Goal: Communication & Community: Answer question/provide support

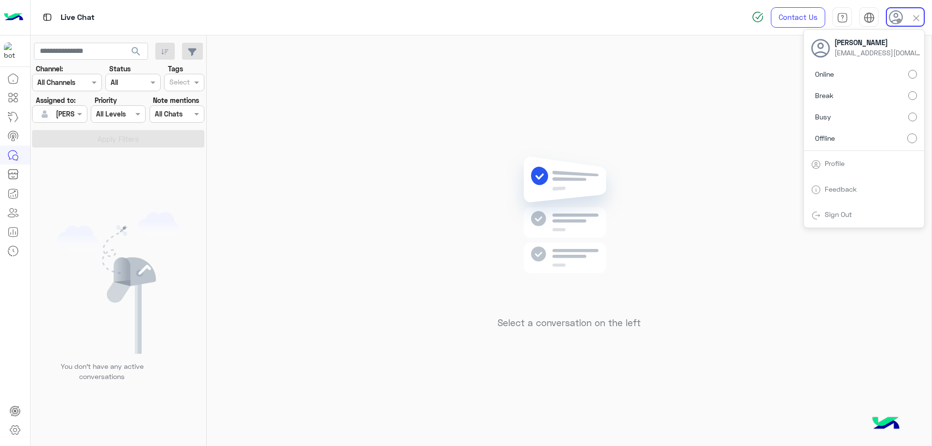
drag, startPoint x: 864, startPoint y: 74, endPoint x: 858, endPoint y: 73, distance: 5.9
click at [863, 74] on label "Online" at bounding box center [864, 73] width 106 height 17
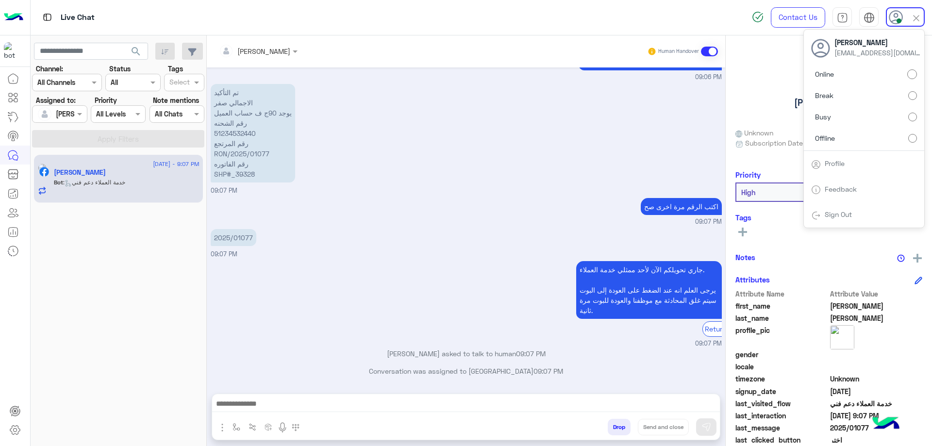
scroll to position [587, 0]
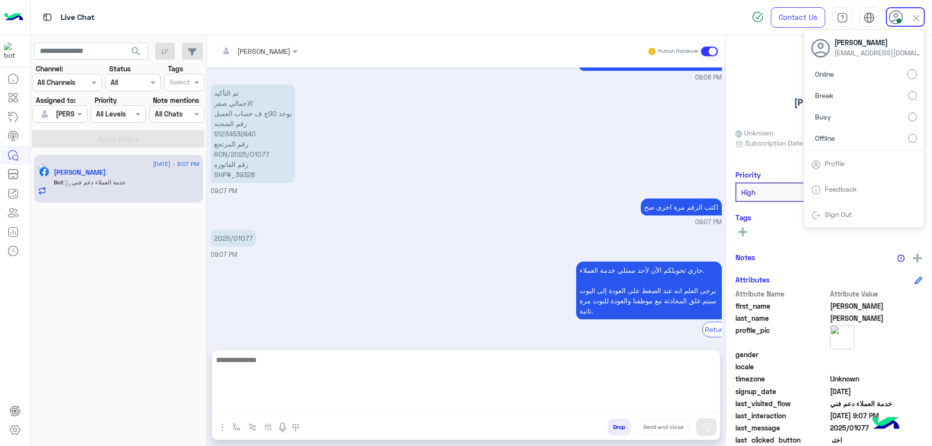
click at [313, 410] on textarea at bounding box center [465, 383] width 507 height 58
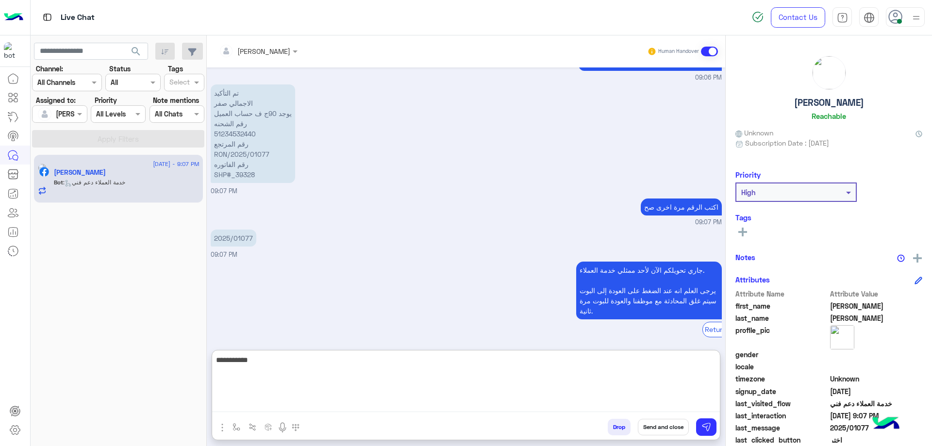
type textarea "**********"
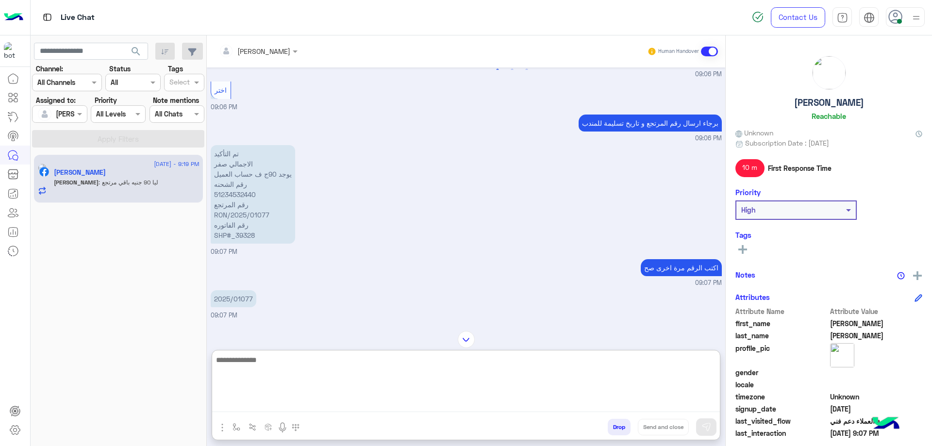
scroll to position [518, 0]
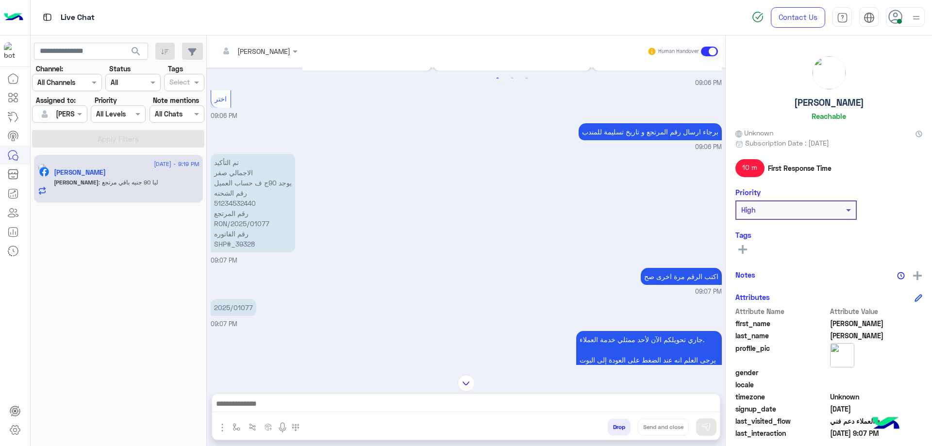
click at [248, 202] on p "تم التأكيد الاجمالي صفر يوجد 90ج ف حساب العميل رقم الشحنه 51234532440 رقم المرت…" at bounding box center [253, 203] width 84 height 98
copy p "51234532440"
click at [239, 236] on p "تم التأكيد الاجمالي صفر يوجد 90ج ف حساب العميل رقم الشحنه 51234532440 رقم المرت…" at bounding box center [253, 203] width 84 height 98
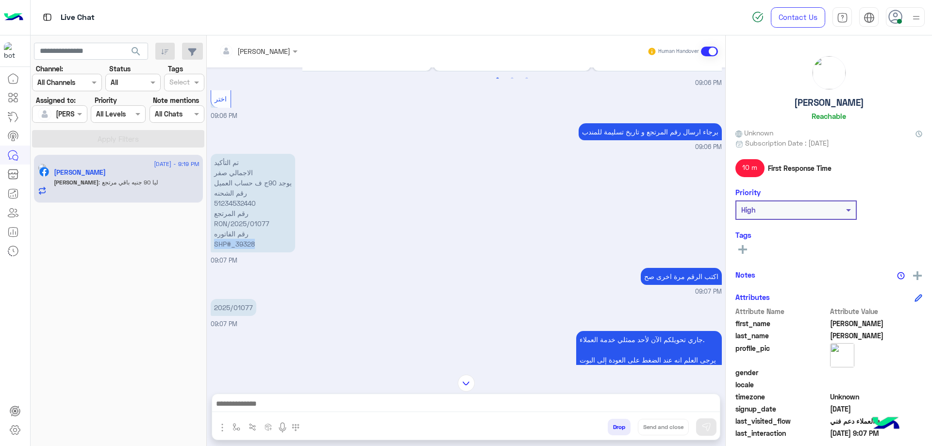
click at [239, 236] on p "تم التأكيد الاجمالي صفر يوجد 90ج ف حساب العميل رقم الشحنه 51234532440 رقم المرت…" at bounding box center [253, 203] width 84 height 98
copy app-message "SHP#_39328"
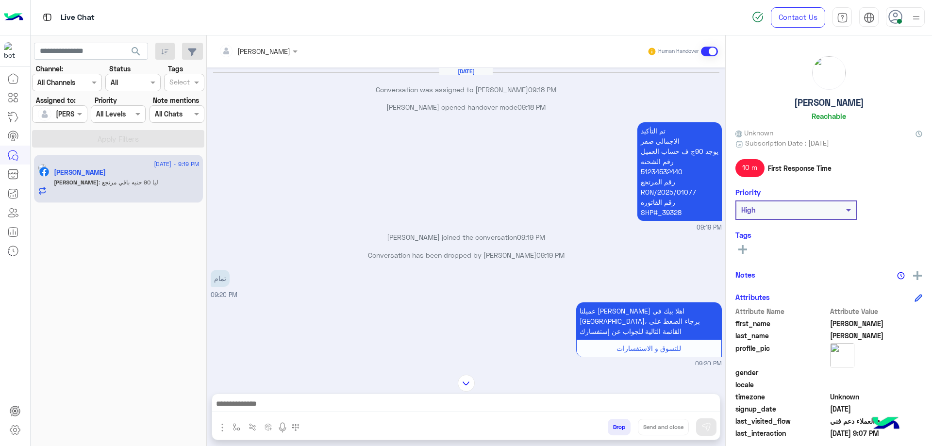
scroll to position [963, 0]
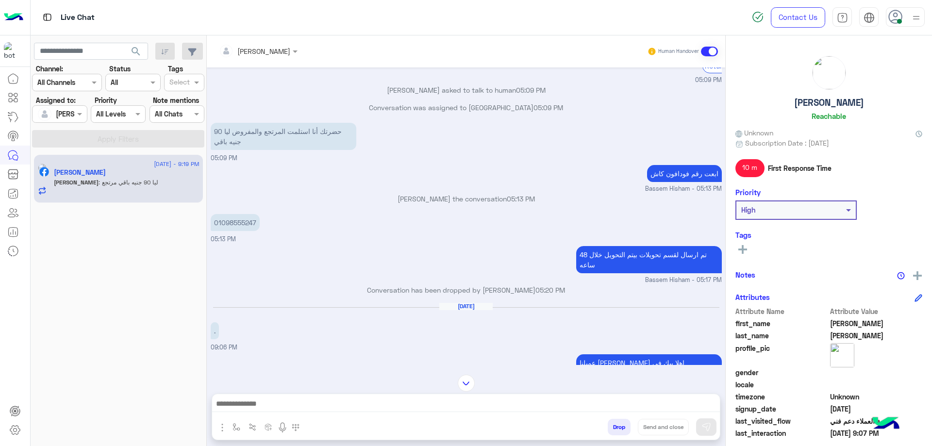
click at [242, 214] on p "01098555247" at bounding box center [235, 222] width 49 height 17
copy app-message "01098555247"
click at [350, 396] on div at bounding box center [465, 406] width 507 height 24
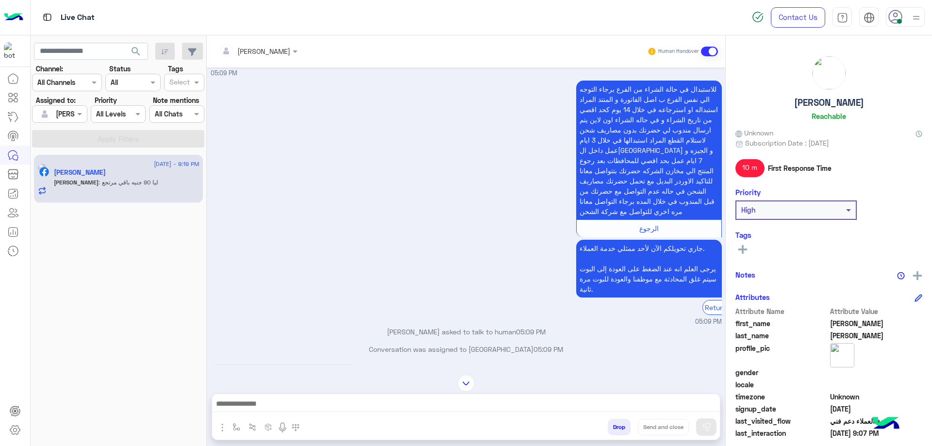
scroll to position [720, 0]
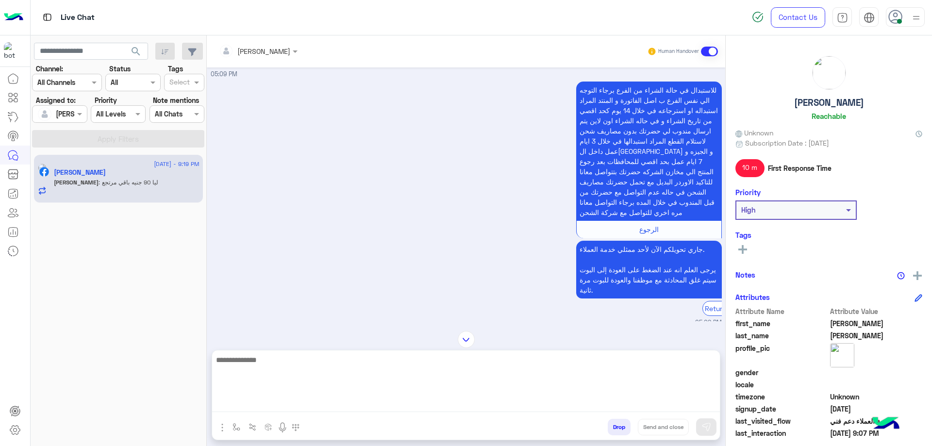
click at [295, 402] on textarea at bounding box center [465, 383] width 507 height 58
type textarea "**********"
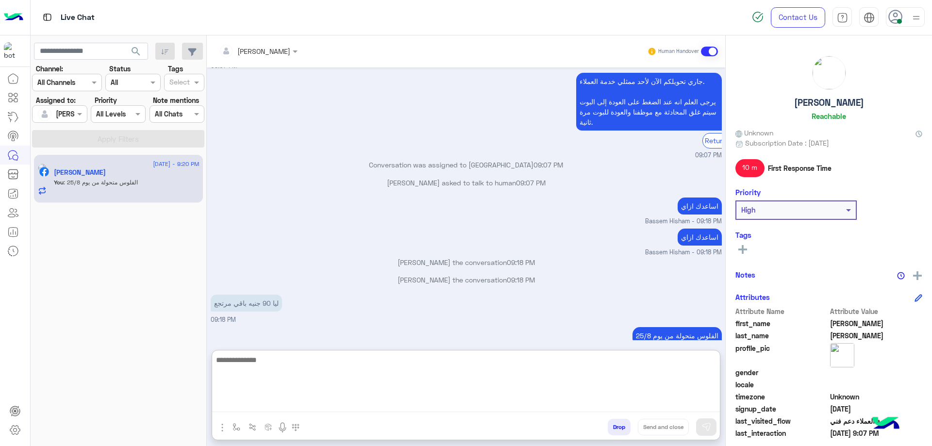
scroll to position [1776, 0]
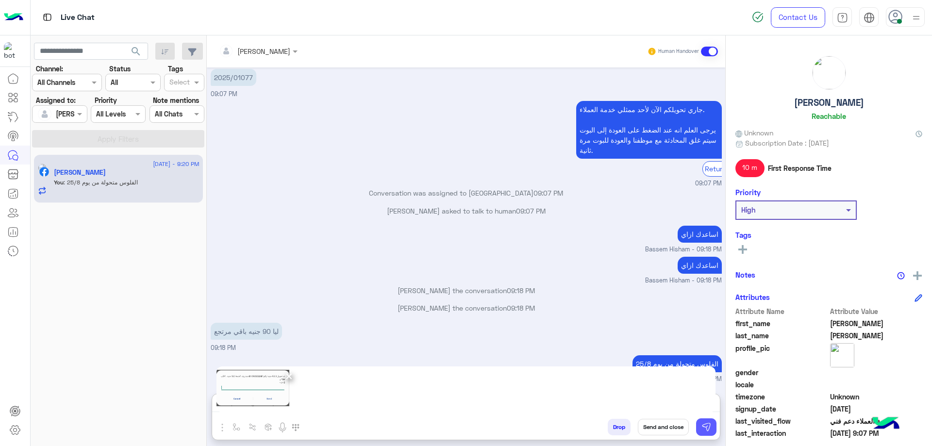
click at [702, 423] on img at bounding box center [706, 427] width 10 height 10
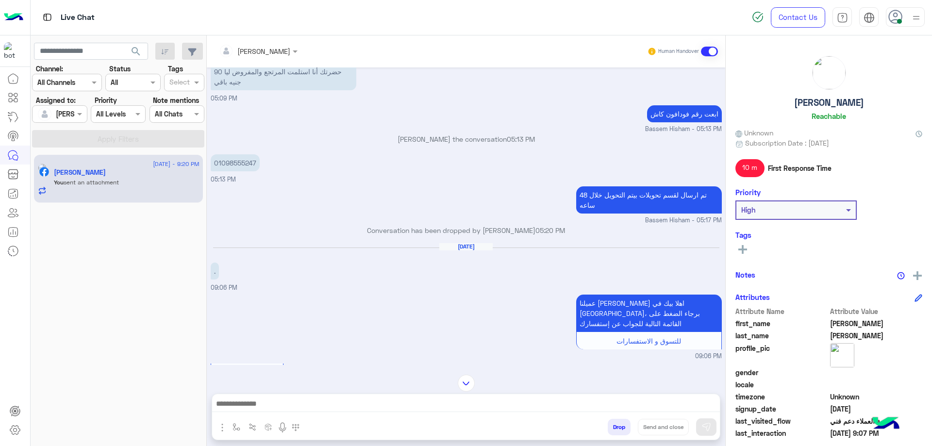
scroll to position [942, 0]
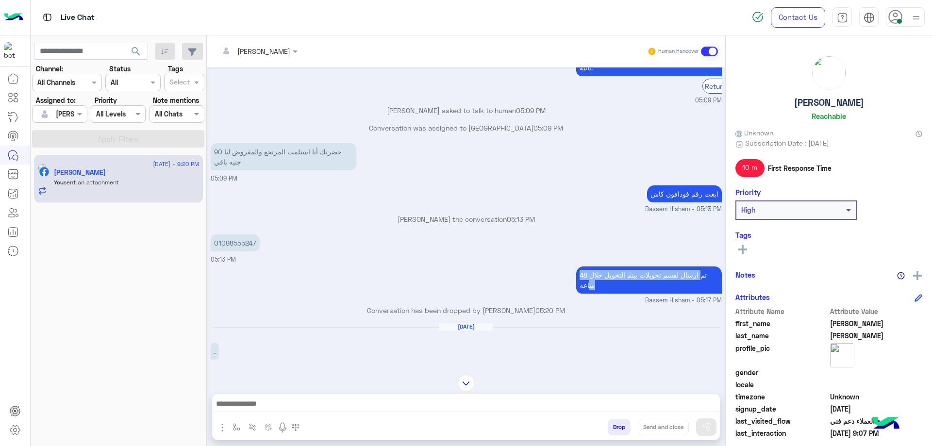
drag, startPoint x: 691, startPoint y: 264, endPoint x: 585, endPoint y: 270, distance: 105.9
click at [585, 270] on p "تم ارسال لقسم تحويلات بيتم التحويل خلال 48 ساعه" at bounding box center [649, 279] width 146 height 27
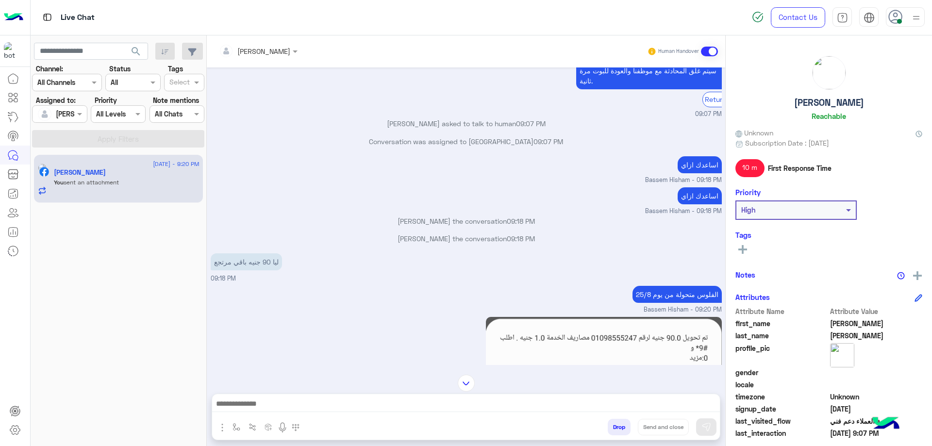
scroll to position [1864, 0]
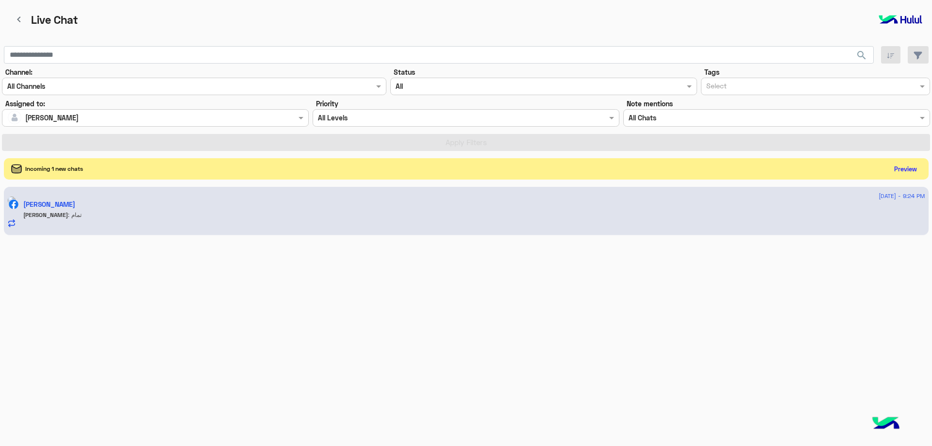
scroll to position [688, 0]
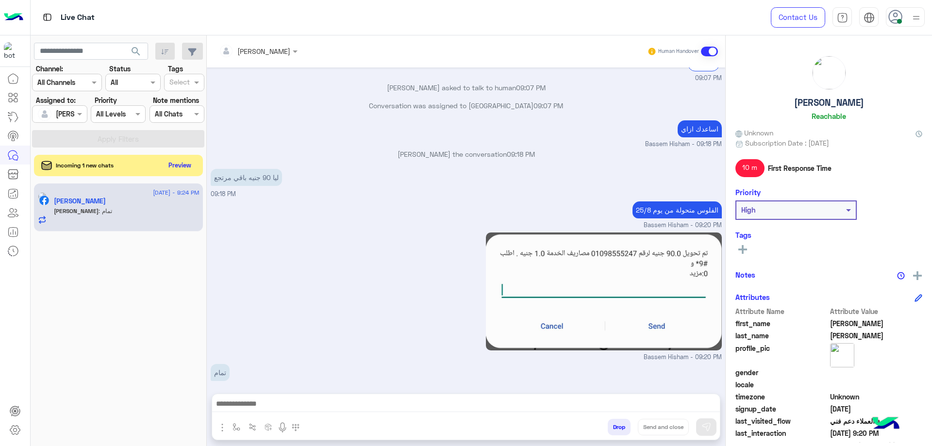
click at [848, 106] on h5 "Mohamed Kamal" at bounding box center [829, 102] width 70 height 11
copy h5 "Mohamed Kamal"
click at [621, 419] on button "Drop" at bounding box center [618, 427] width 23 height 16
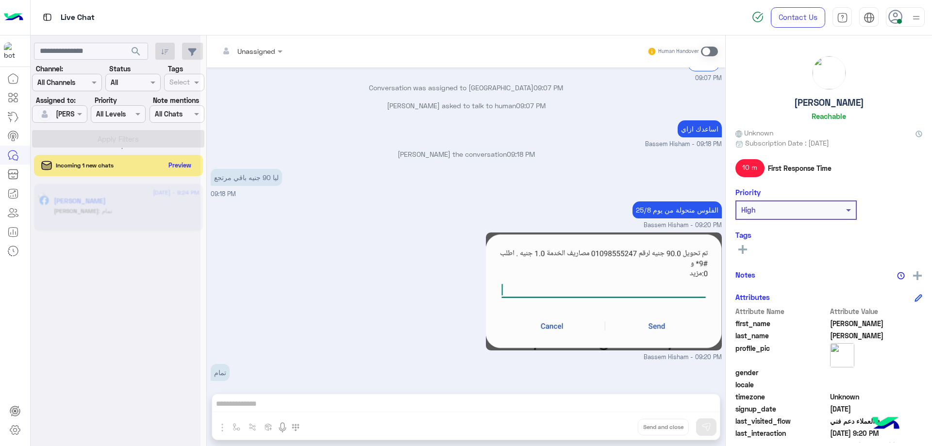
scroll to position [706, 0]
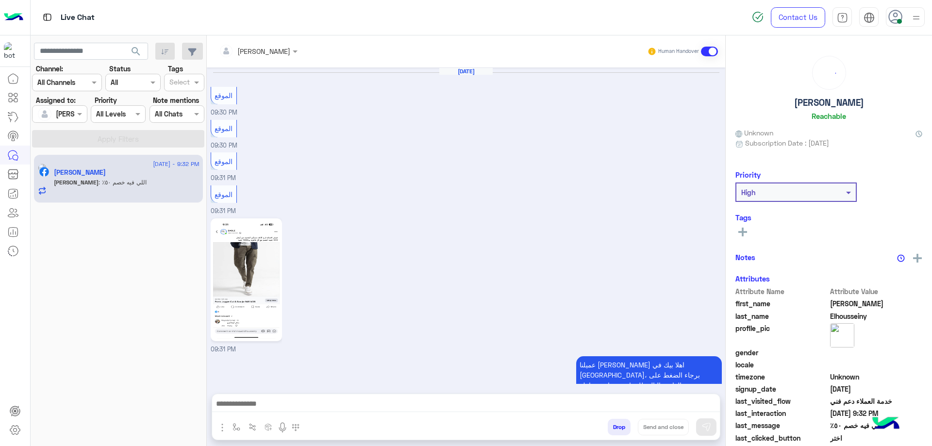
scroll to position [836, 0]
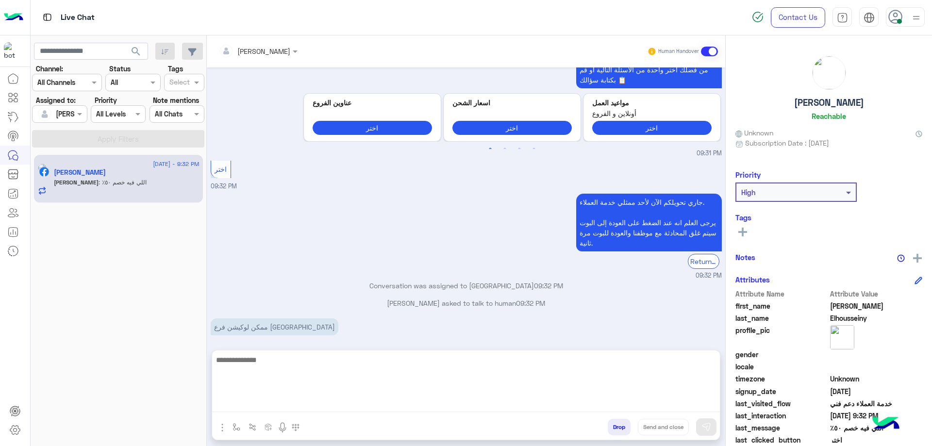
click at [467, 398] on textarea at bounding box center [465, 383] width 507 height 58
paste textarea "**********"
type textarea "**********"
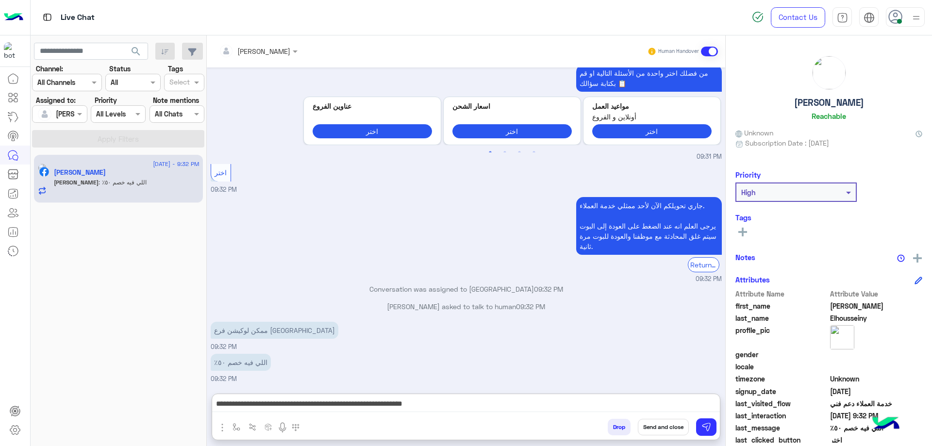
click at [852, 107] on h5 "Mahmoud Elhousseiny" at bounding box center [829, 102] width 70 height 11
copy h5 "Mahmoud Elhousseiny"
click at [672, 426] on button "Send and close" at bounding box center [663, 427] width 51 height 16
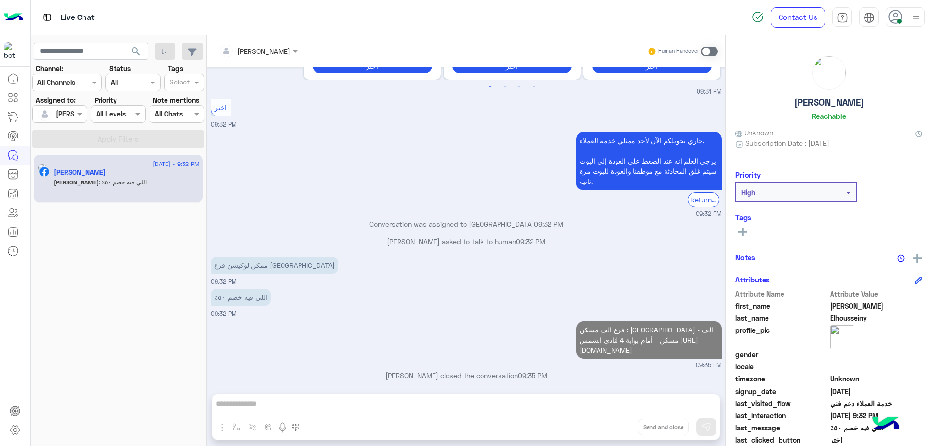
scroll to position [916, 0]
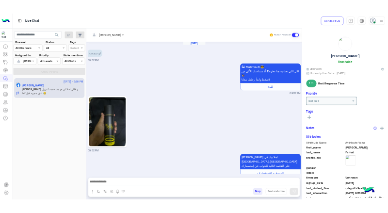
scroll to position [721, 0]
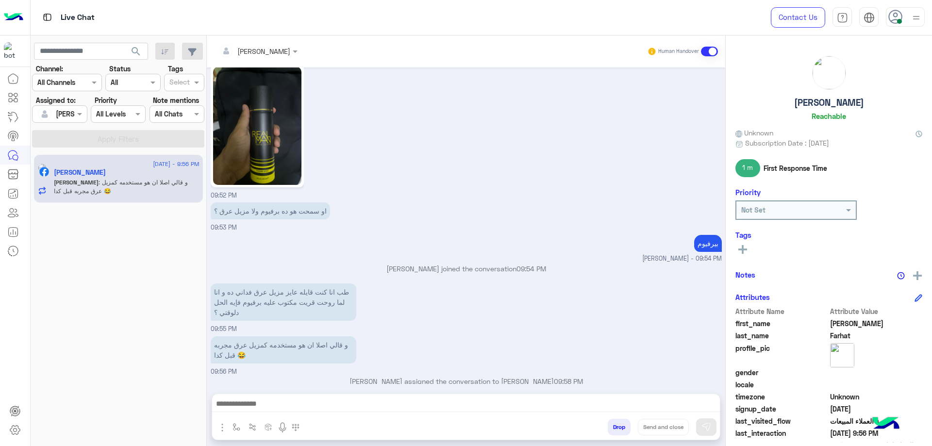
click at [279, 165] on img at bounding box center [257, 126] width 88 height 118
click at [284, 126] on img at bounding box center [257, 126] width 88 height 118
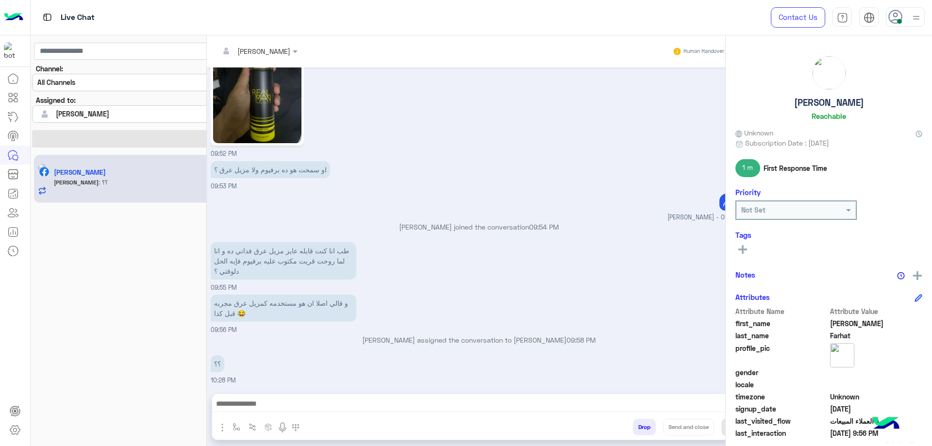
scroll to position [754, 0]
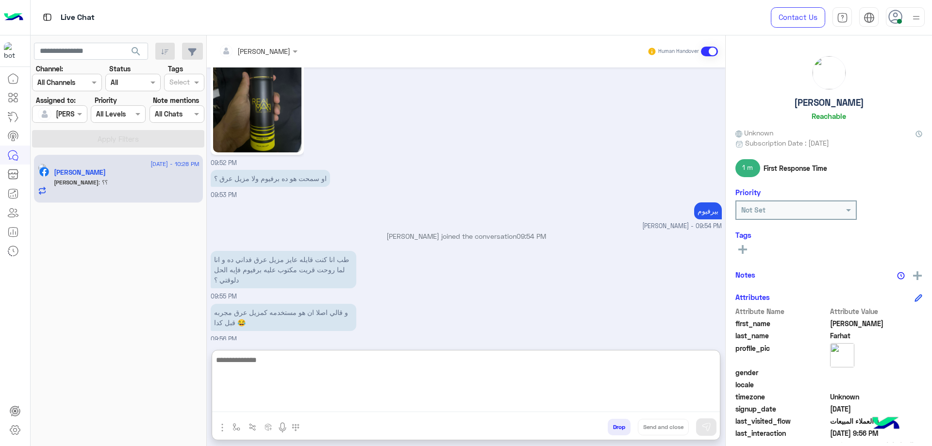
click at [317, 401] on textarea at bounding box center [465, 383] width 507 height 58
type textarea "**********"
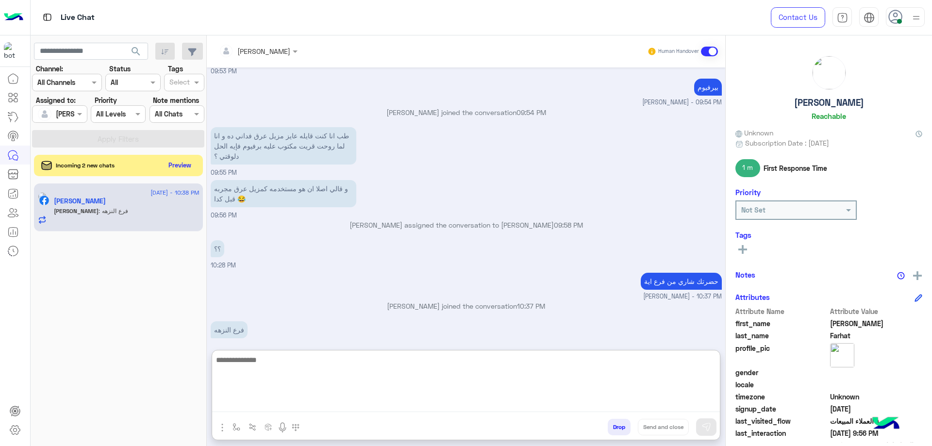
scroll to position [878, 0]
click at [317, 376] on textarea at bounding box center [465, 383] width 507 height 58
paste textarea "**********"
type textarea "**********"
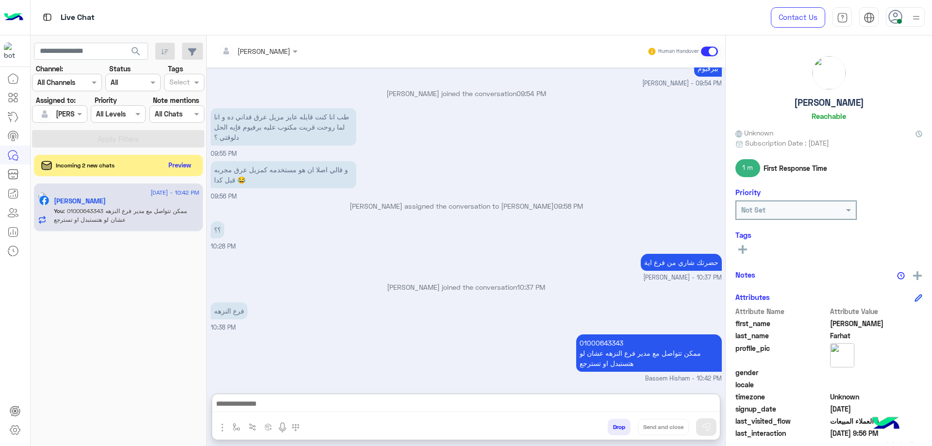
click at [843, 104] on h5 "[PERSON_NAME]" at bounding box center [829, 102] width 70 height 11
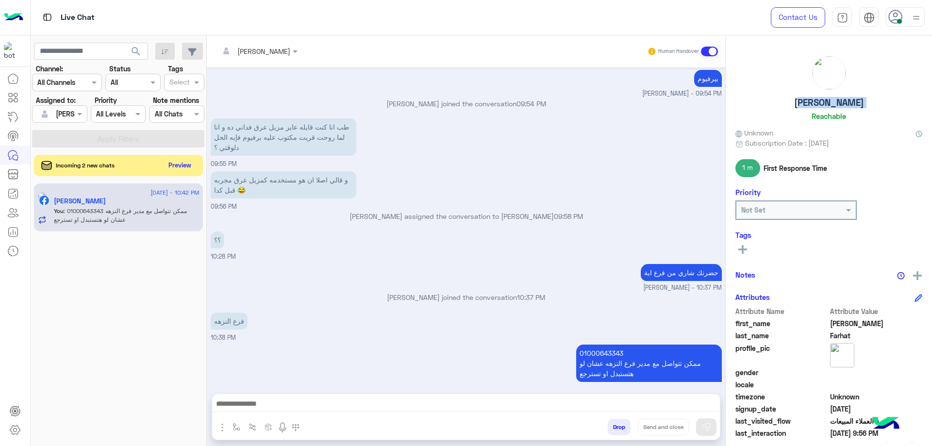
click at [843, 104] on h5 "[PERSON_NAME]" at bounding box center [829, 102] width 70 height 11
copy h5 "[PERSON_NAME]"
click at [615, 425] on button "Drop" at bounding box center [618, 427] width 23 height 16
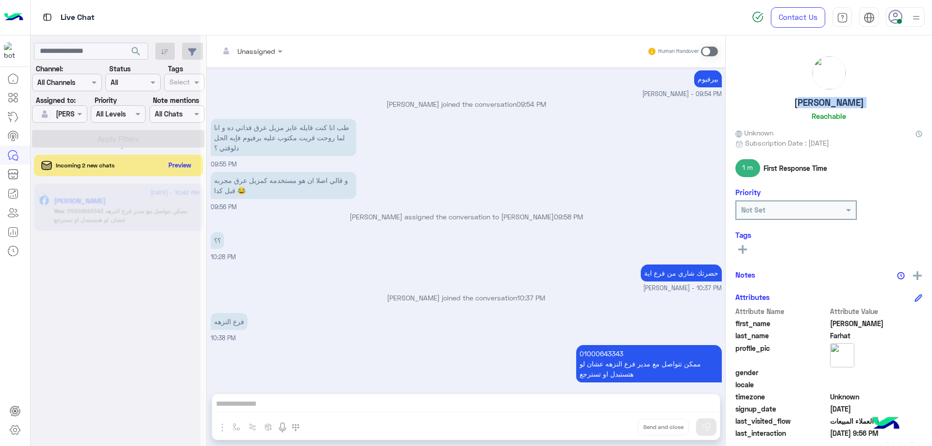
scroll to position [904, 0]
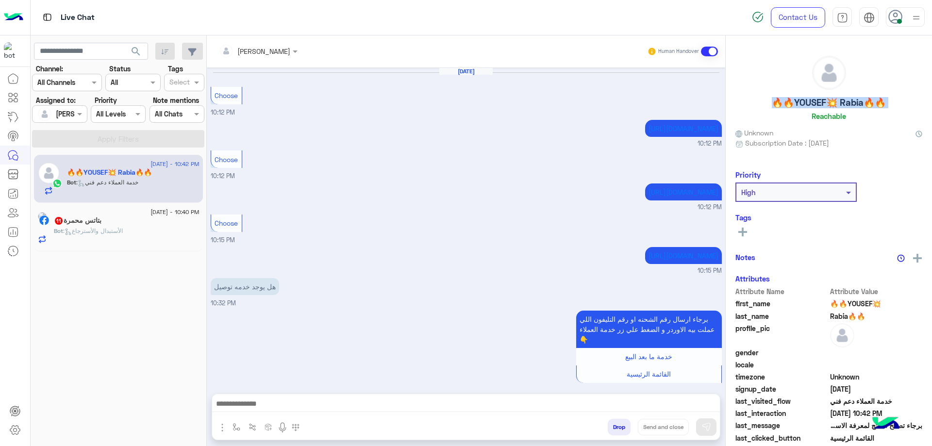
scroll to position [697, 0]
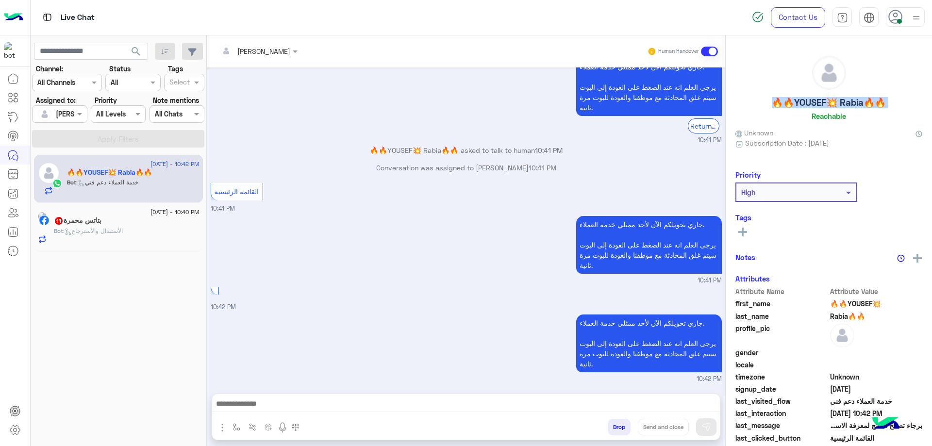
click at [138, 186] on p "Bot : خدمة العملاء دعم فني" at bounding box center [102, 182] width 71 height 9
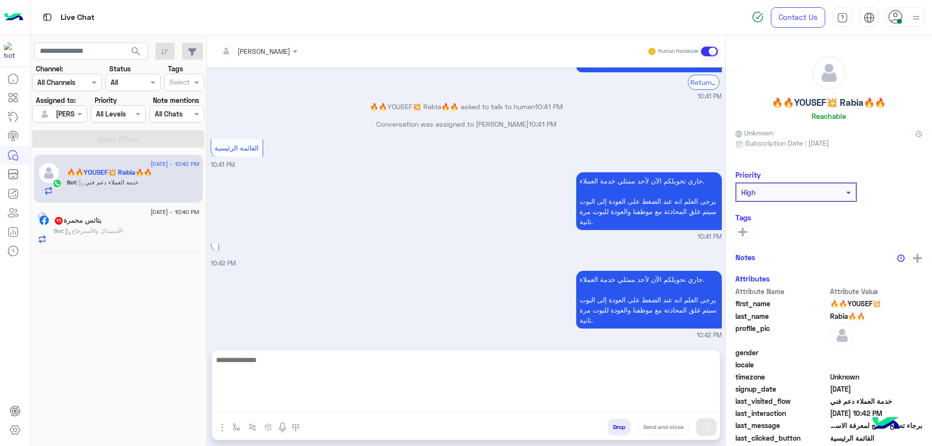
click at [267, 399] on textarea at bounding box center [465, 383] width 507 height 58
type textarea "**********"
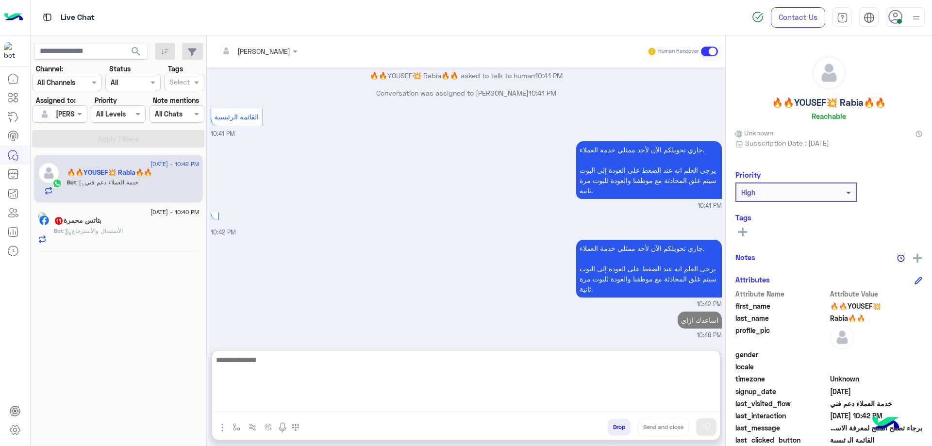
scroll to position [771, 0]
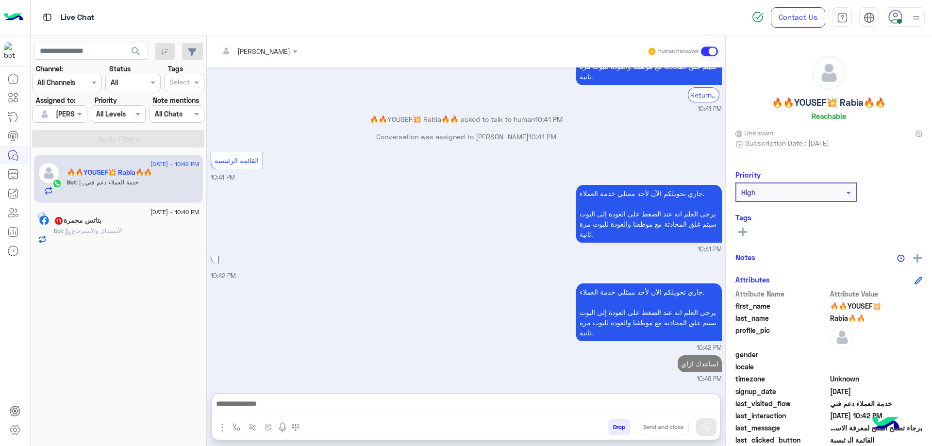
click at [109, 237] on div "Bot : الأستبدال والأسترجاع" at bounding box center [127, 235] width 146 height 17
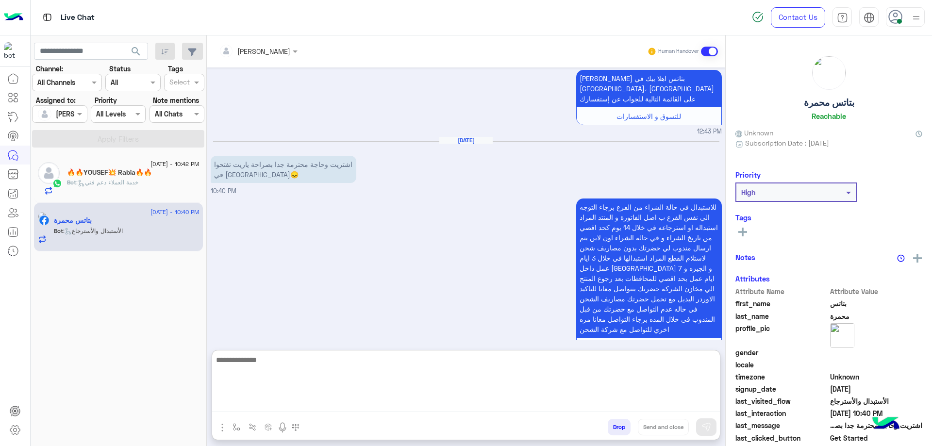
click at [295, 400] on textarea at bounding box center [465, 383] width 507 height 58
paste textarea "**********"
type textarea "**********"
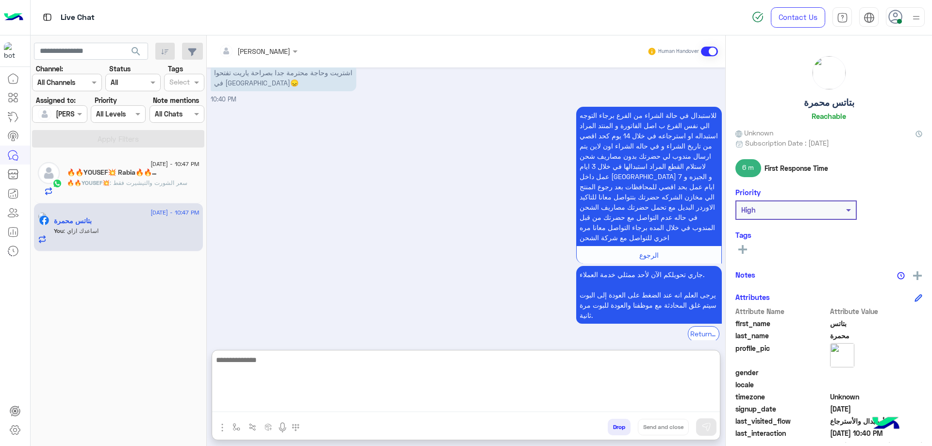
scroll to position [1637, 0]
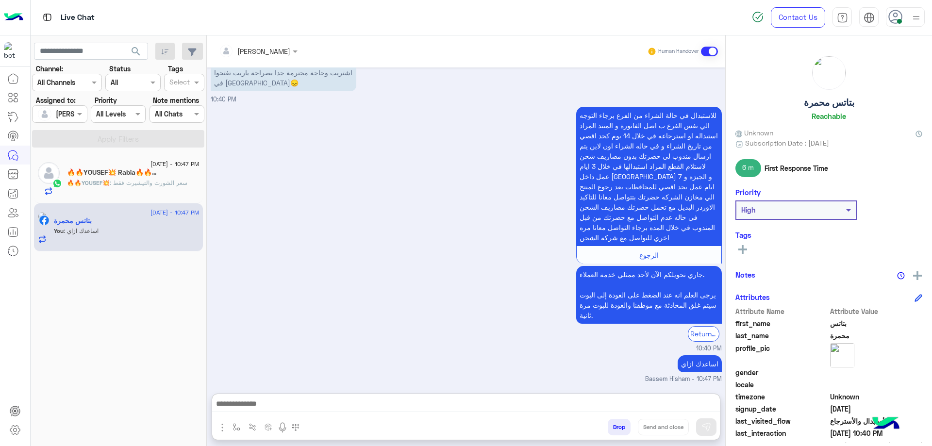
click at [175, 179] on p "🔥🔥YOUSEF💥 : سعر الشورت والتيشيرت فقط" at bounding box center [127, 183] width 120 height 9
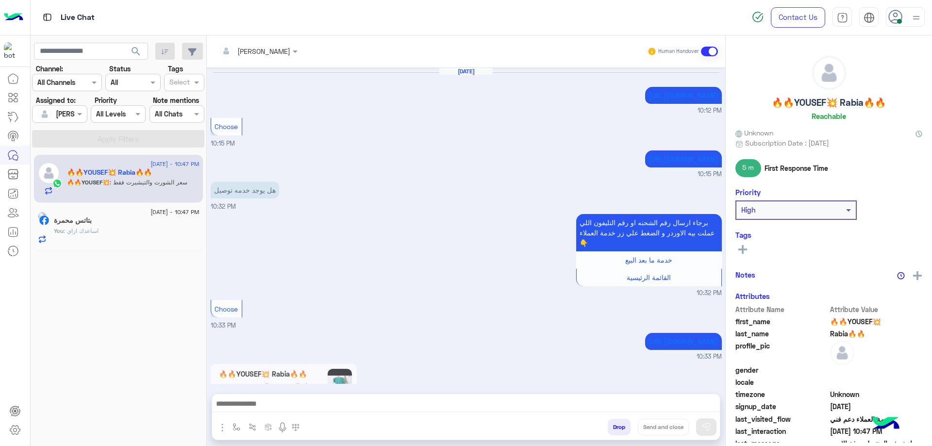
scroll to position [700, 0]
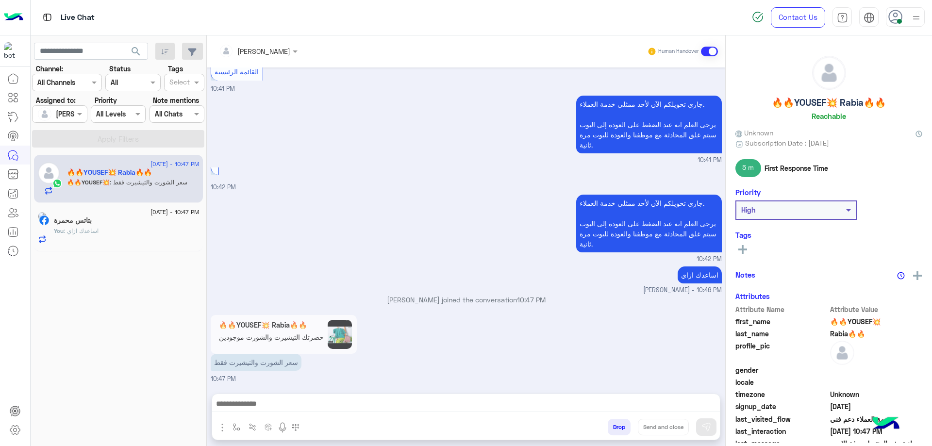
click at [827, 103] on h5 "🔥🔥YOUSEF💥 Rabia🔥🔥" at bounding box center [828, 102] width 114 height 11
copy h5 "🔥🔥YOUSEF💥 Rabia🔥🔥"
click at [273, 53] on div at bounding box center [258, 50] width 88 height 11
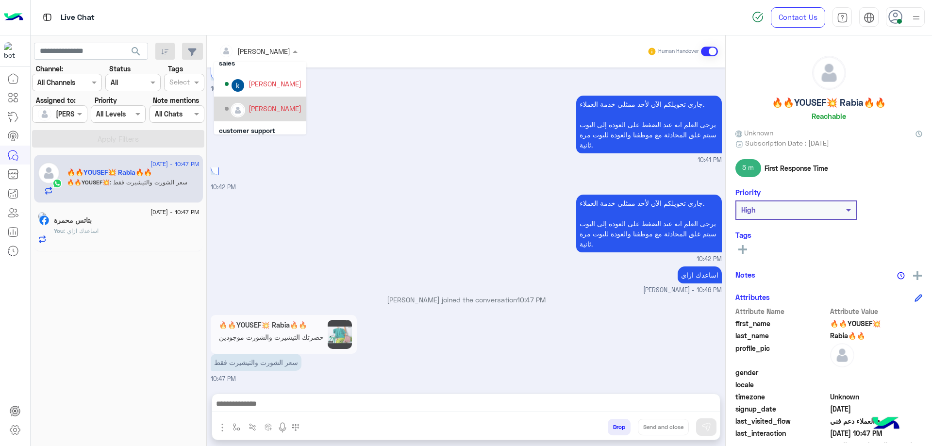
scroll to position [0, 0]
click at [275, 116] on div "[PERSON_NAME]" at bounding box center [274, 116] width 53 height 10
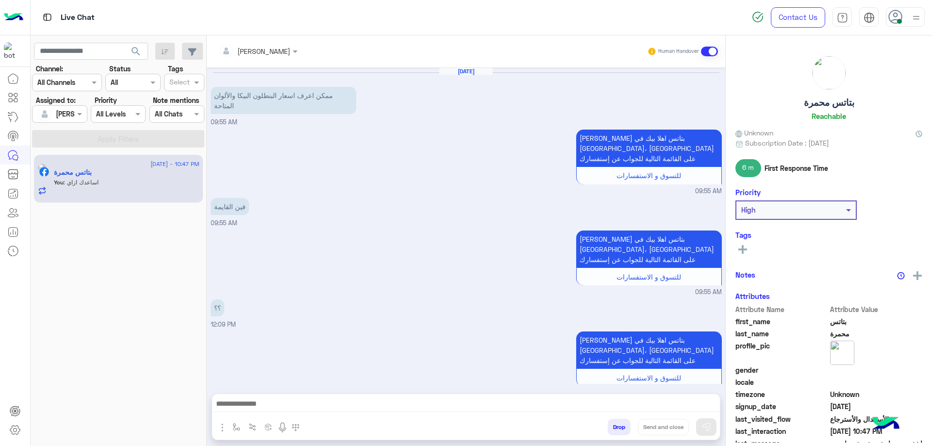
scroll to position [1492, 0]
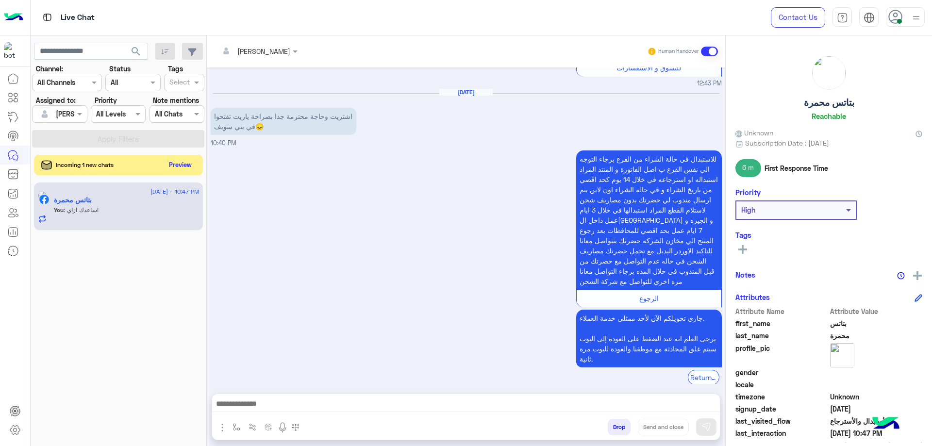
click at [186, 172] on div "Incoming 1 new chats Preview" at bounding box center [118, 165] width 169 height 20
click at [185, 166] on button "Preview" at bounding box center [180, 164] width 30 height 13
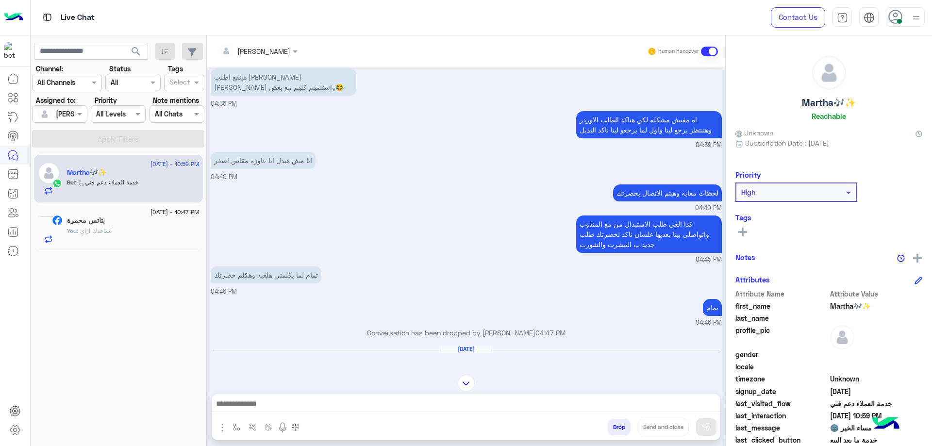
scroll to position [14, 0]
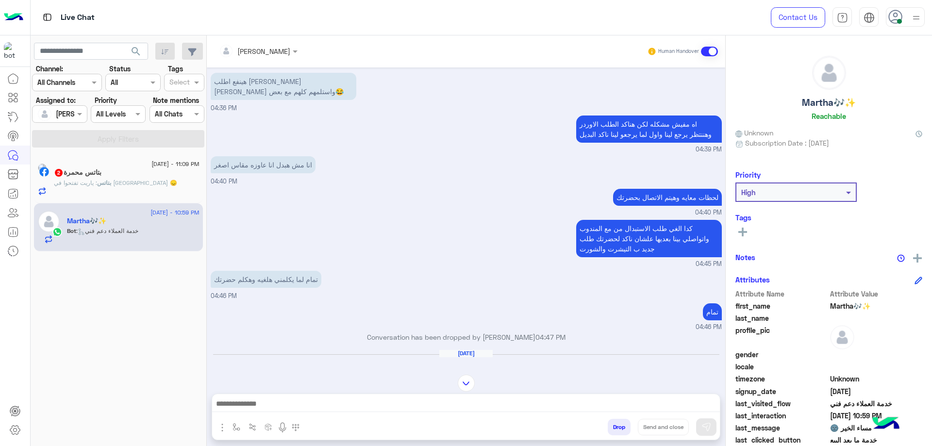
click at [167, 189] on div "بتاتس : ياريت تفتحوا في بني سويف 😞" at bounding box center [127, 187] width 146 height 17
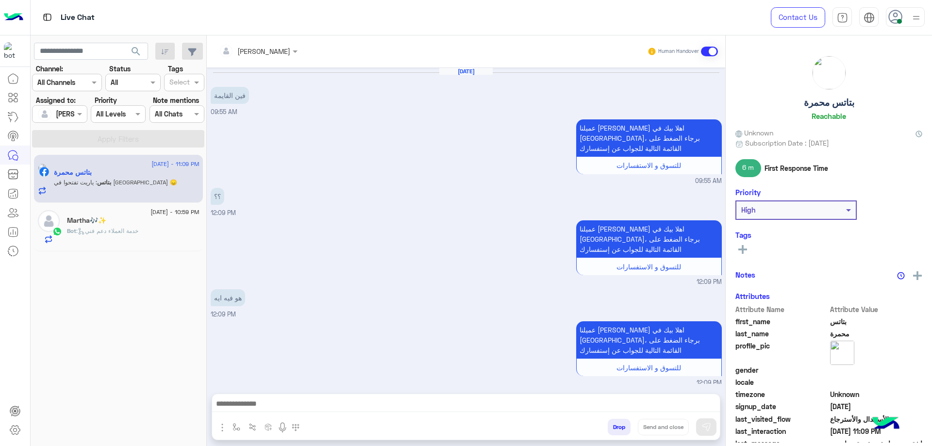
scroll to position [1466, 0]
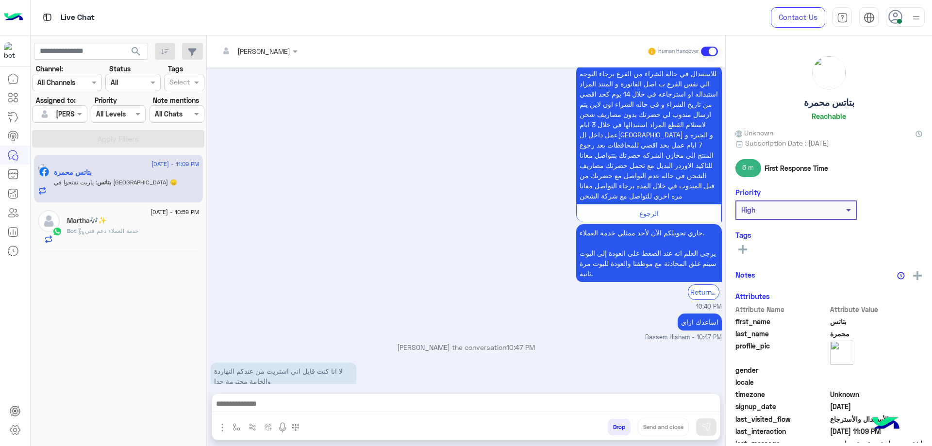
click at [345, 394] on div at bounding box center [465, 406] width 507 height 24
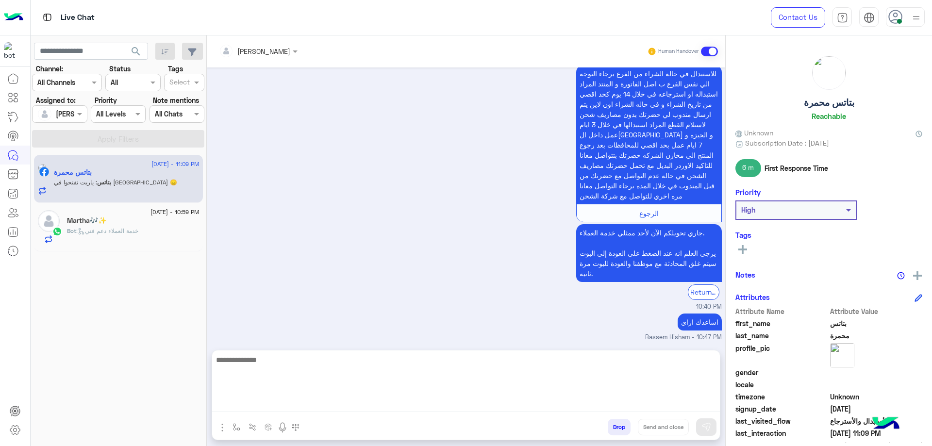
click at [351, 399] on textarea at bounding box center [465, 383] width 507 height 58
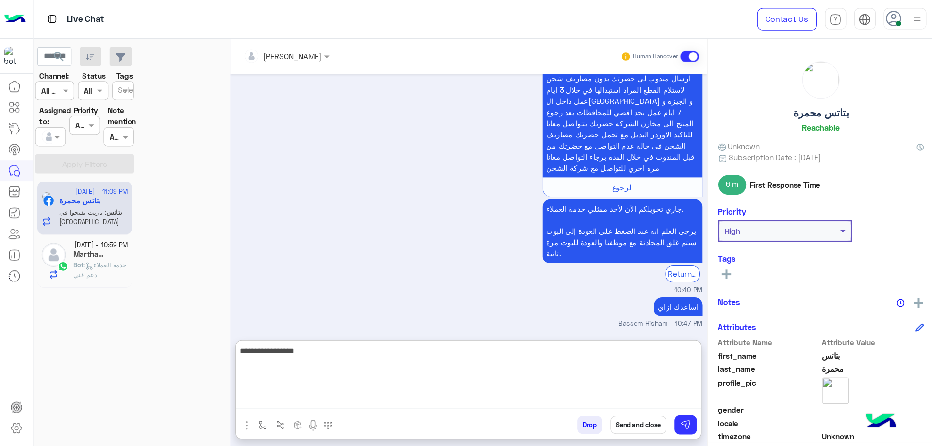
scroll to position [1510, 0]
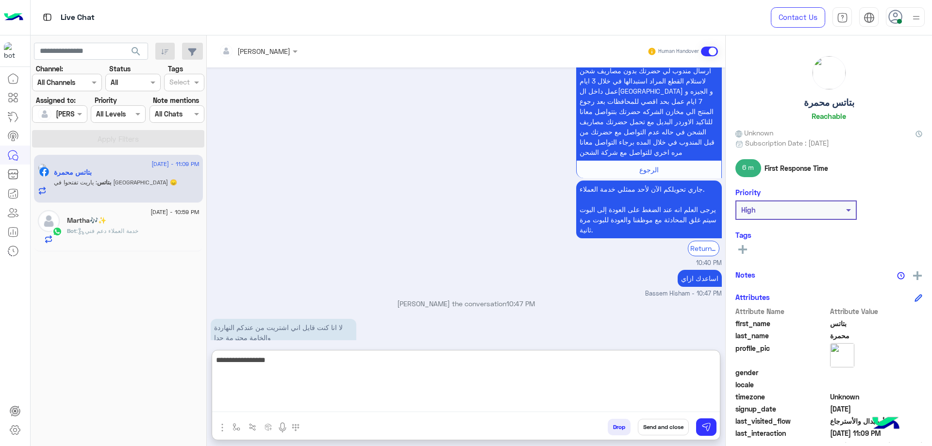
type textarea "**********"
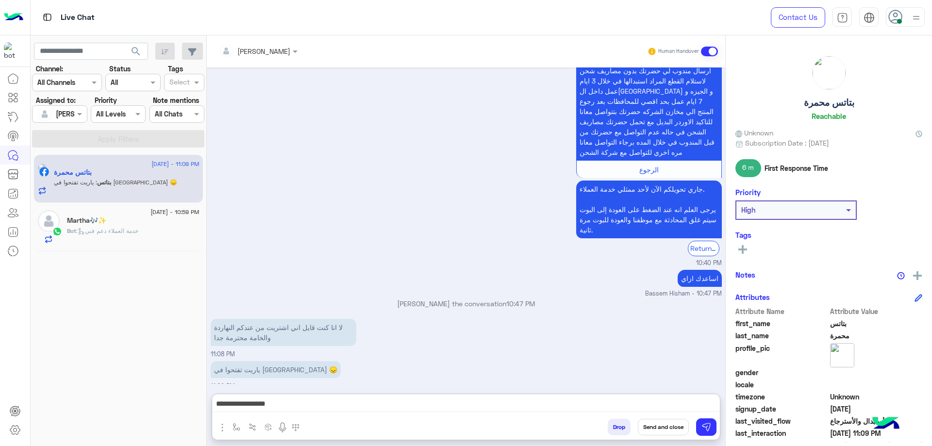
click at [825, 109] on div "بتاتس محمرة Reachable" at bounding box center [828, 90] width 187 height 68
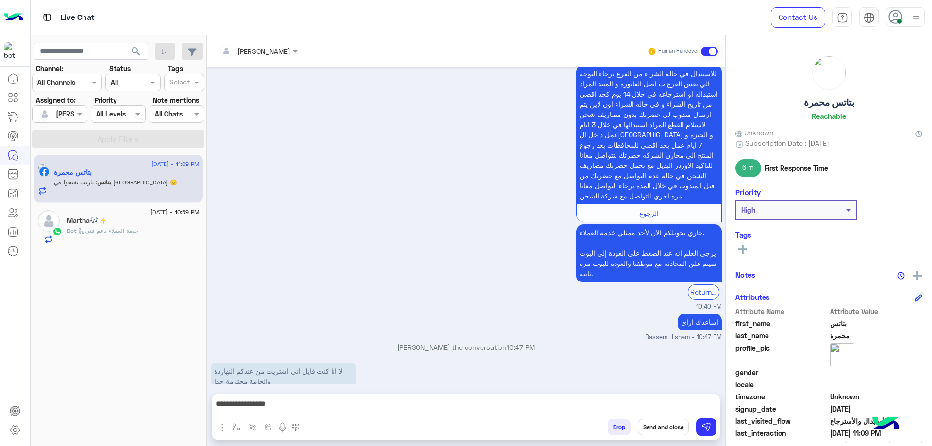
click at [827, 105] on h5 "بتاتس محمرة" at bounding box center [828, 102] width 50 height 11
copy h5 "بتاتس محمرة"
click at [677, 431] on button "Send and close" at bounding box center [663, 427] width 51 height 16
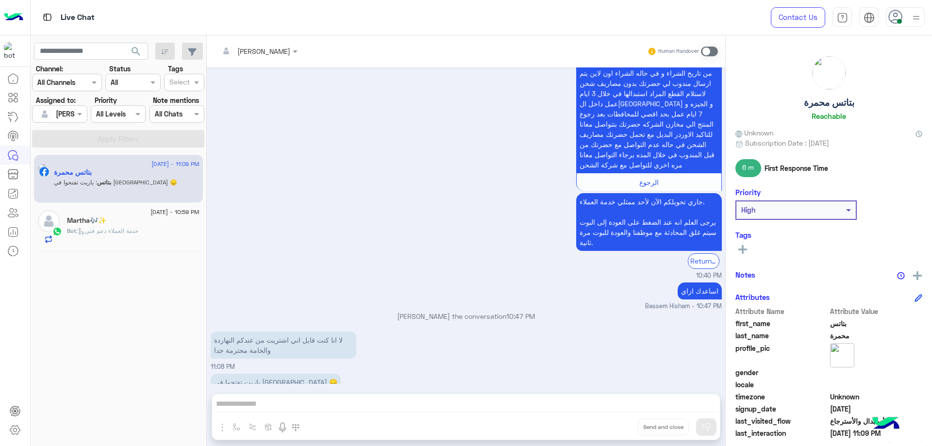
scroll to position [1515, 0]
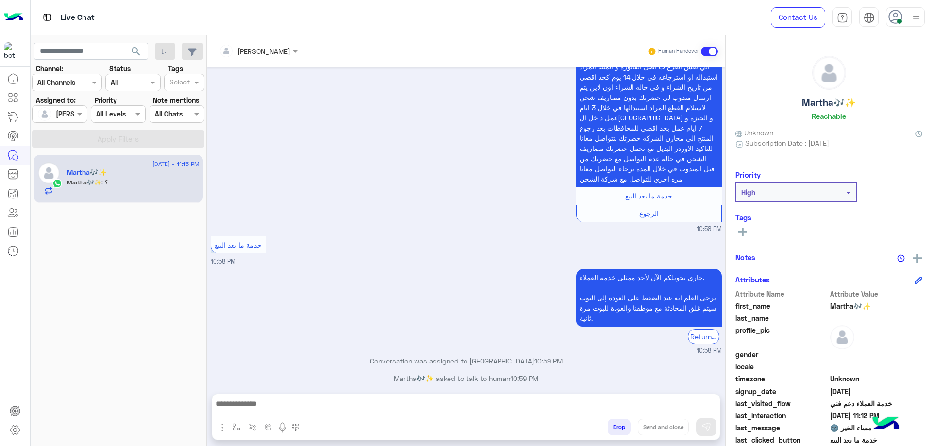
scroll to position [1549, 0]
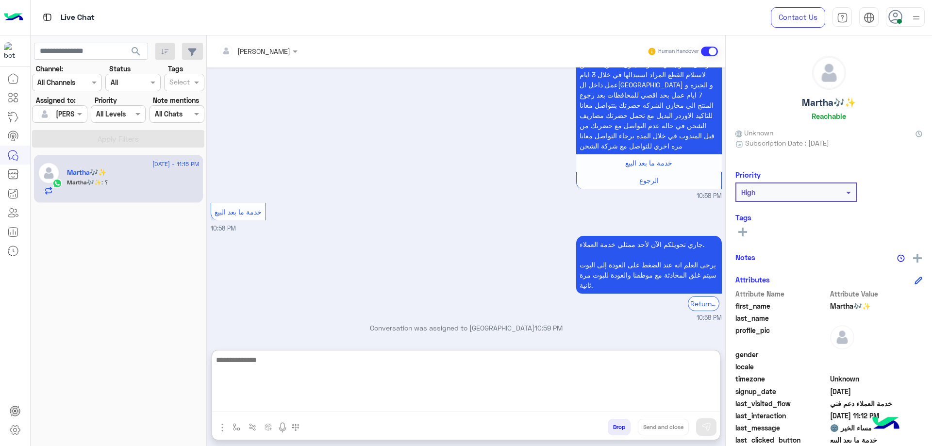
click at [287, 408] on textarea at bounding box center [465, 383] width 507 height 58
type textarea "**********"
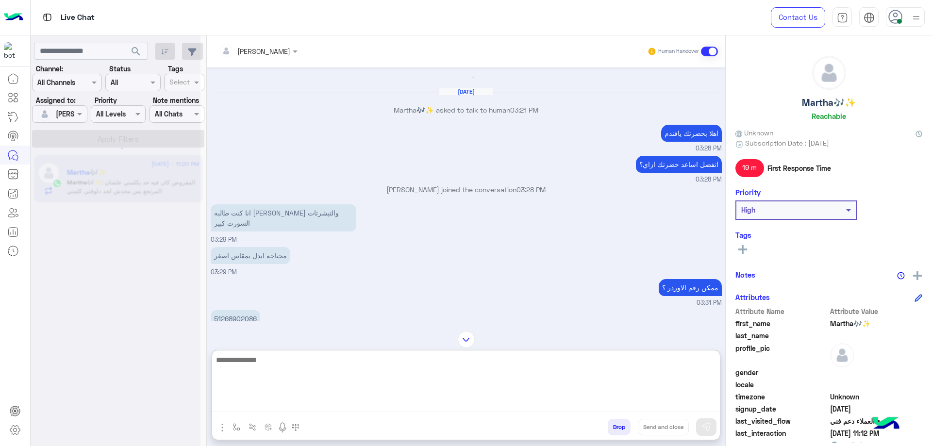
scroll to position [0, 0]
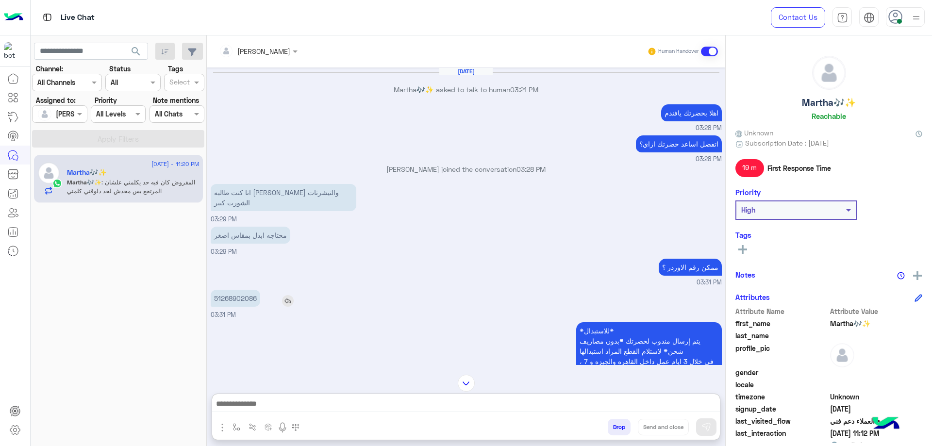
click at [249, 290] on p "51268902086" at bounding box center [235, 298] width 49 height 17
copy p "51268902086"
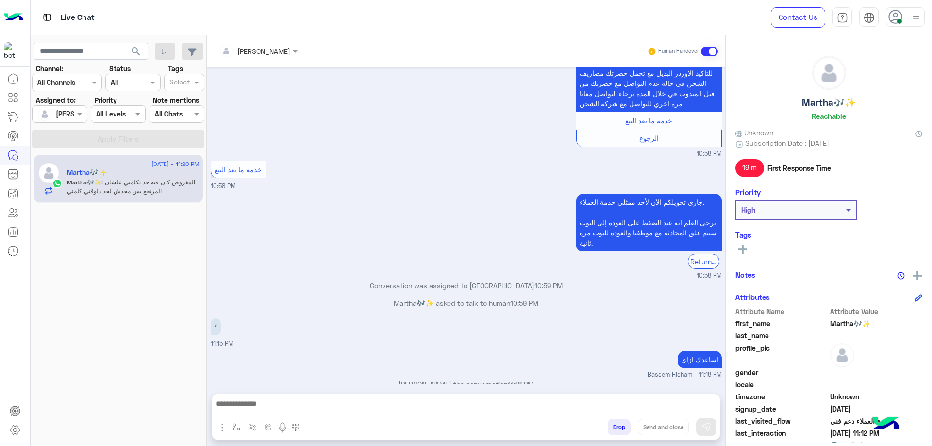
scroll to position [1640, 0]
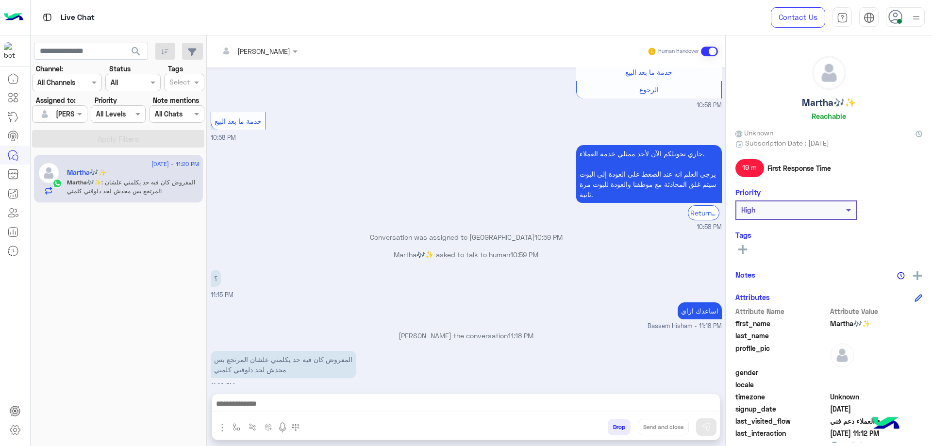
click at [287, 423] on img at bounding box center [283, 428] width 12 height 12
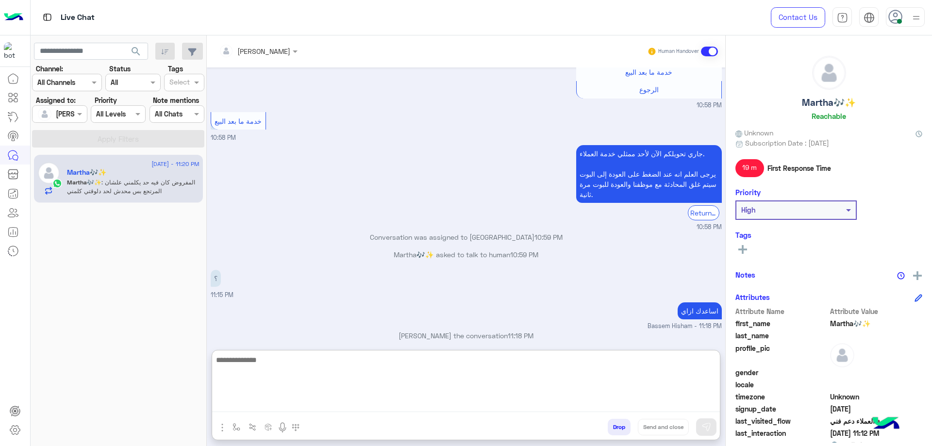
click at [294, 408] on textarea at bounding box center [465, 383] width 507 height 58
type textarea "**********"
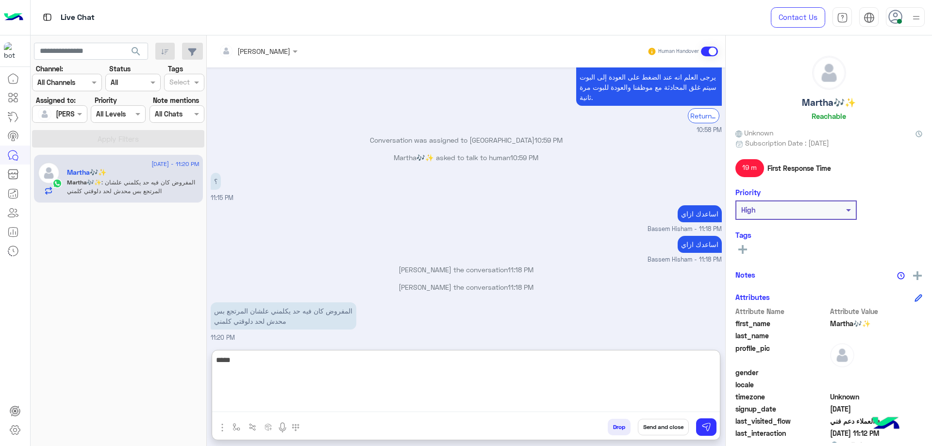
scroll to position [1764, 0]
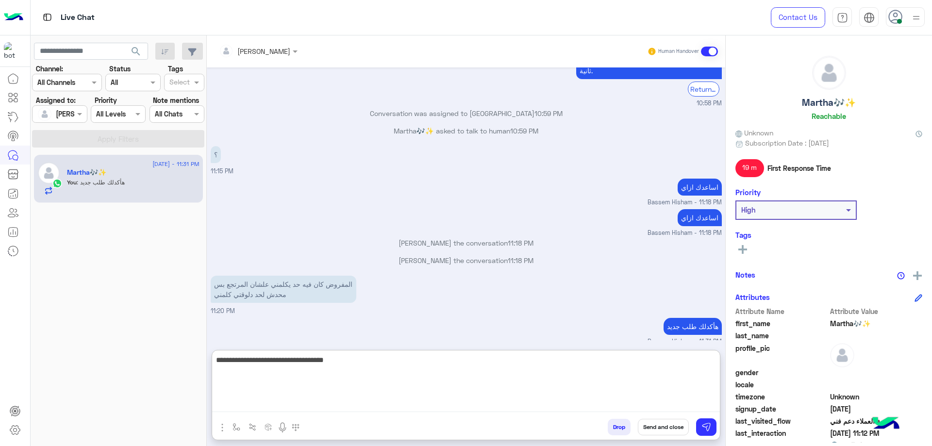
type textarea "**********"
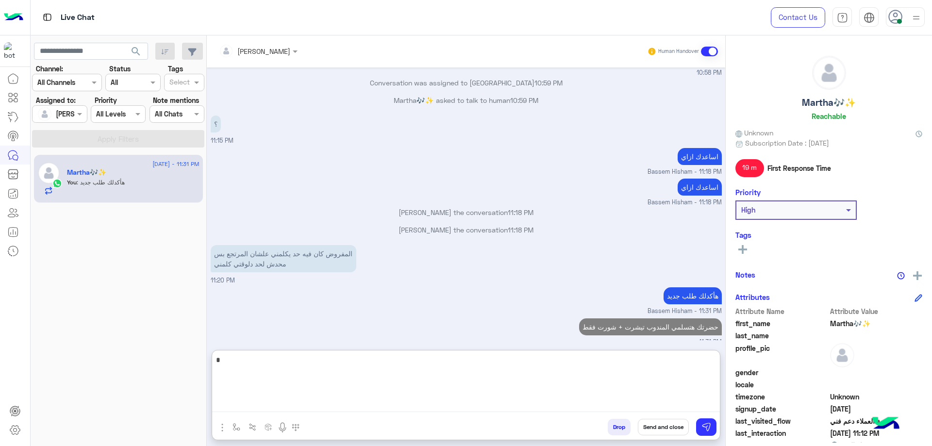
type textarea "**"
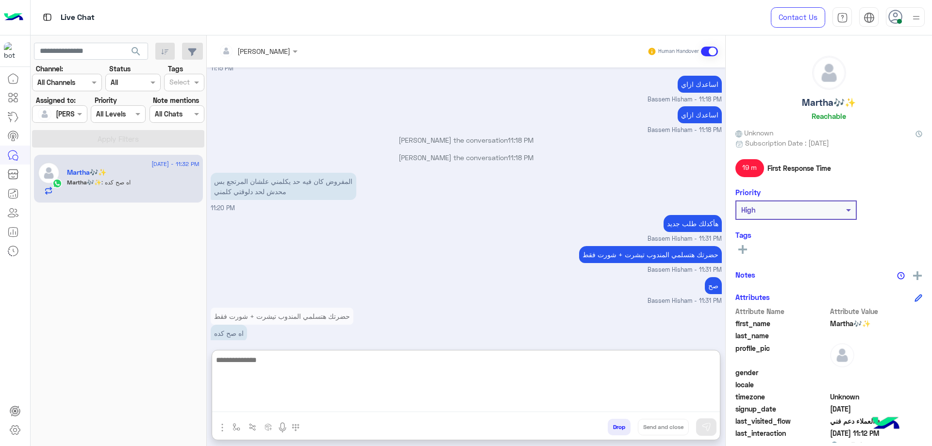
scroll to position [1874, 0]
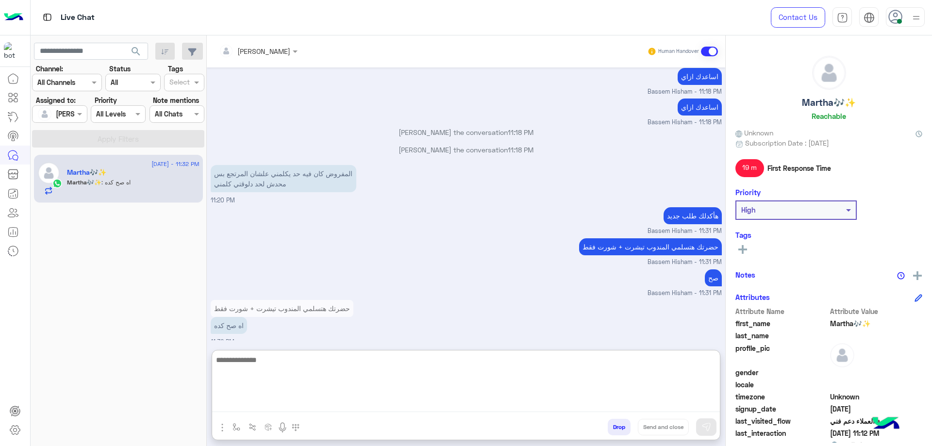
click at [319, 375] on textarea at bounding box center [465, 383] width 507 height 58
paste textarea "**********"
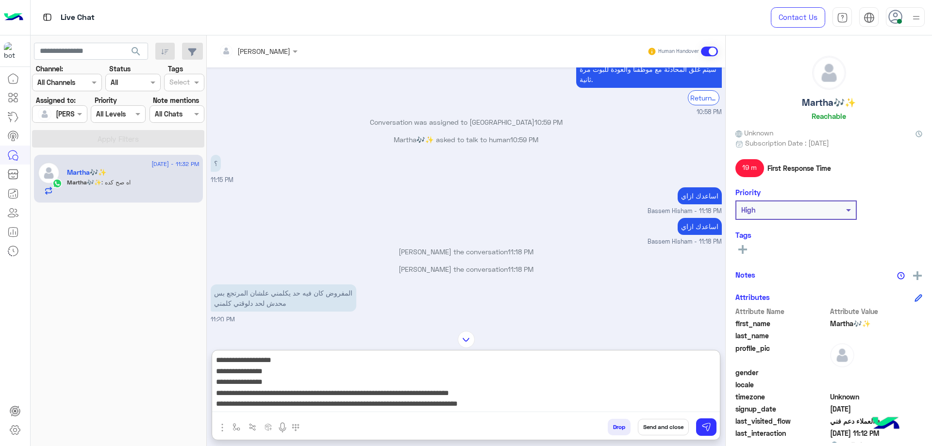
scroll to position [1632, 0]
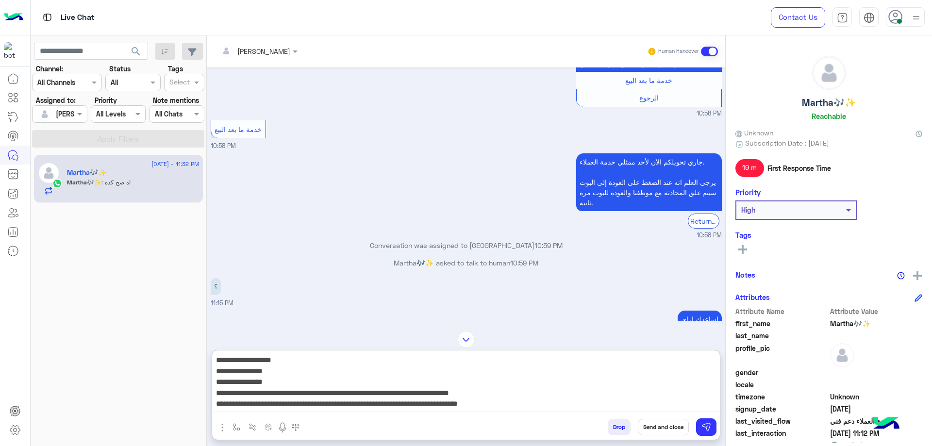
click at [629, 358] on textarea "**********" at bounding box center [465, 383] width 507 height 58
paste textarea "*******"
click at [651, 369] on textarea "**********" at bounding box center [465, 383] width 507 height 58
paste textarea "**********"
click at [647, 381] on textarea "**********" at bounding box center [465, 383] width 507 height 58
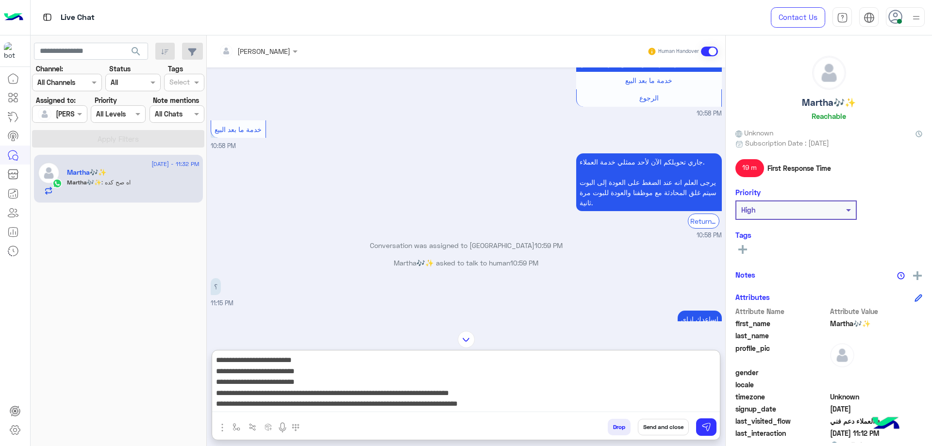
type textarea "**********"
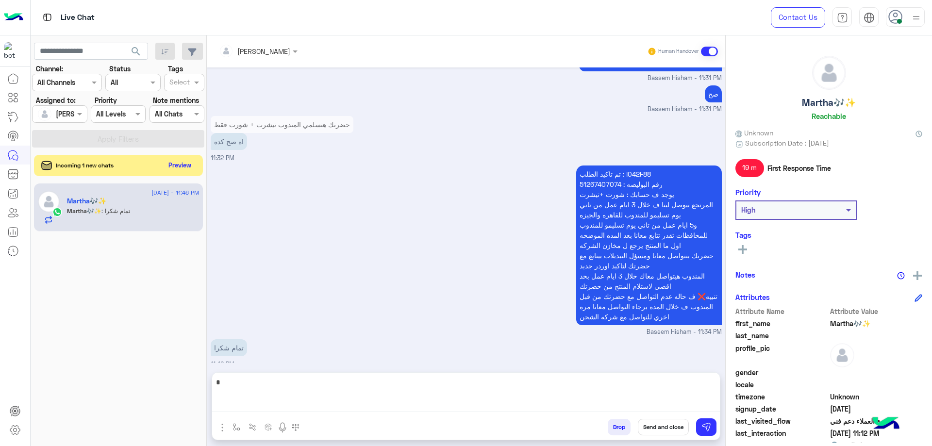
scroll to position [2037, 0]
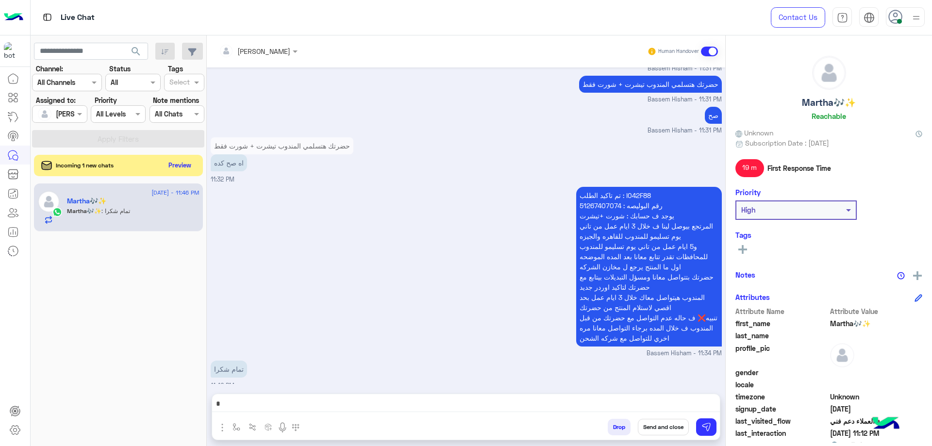
click at [498, 397] on textarea "*" at bounding box center [465, 404] width 507 height 15
paste textarea "**********"
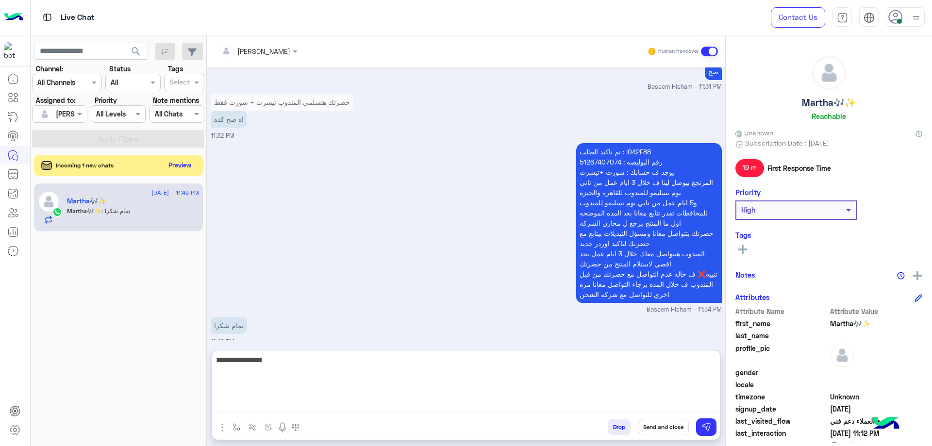
type textarea "**********"
click at [650, 426] on button "Send and close" at bounding box center [663, 427] width 51 height 16
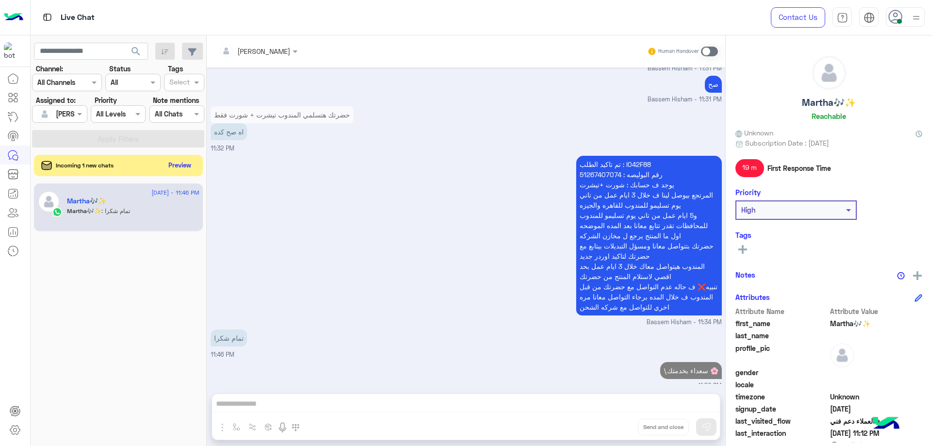
scroll to position [2085, 0]
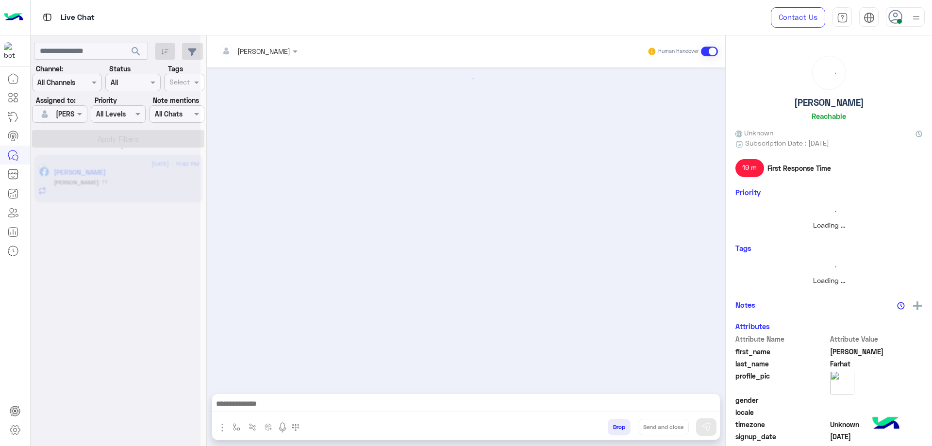
click at [180, 171] on div at bounding box center [116, 227] width 170 height 446
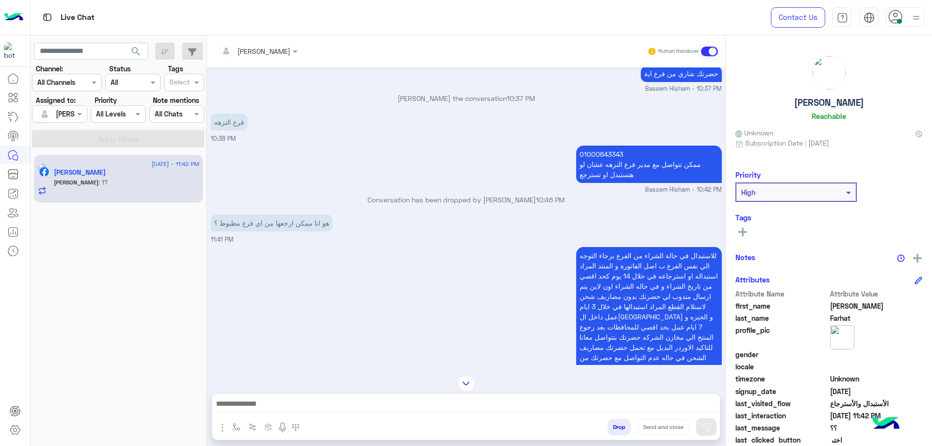
scroll to position [616, 0]
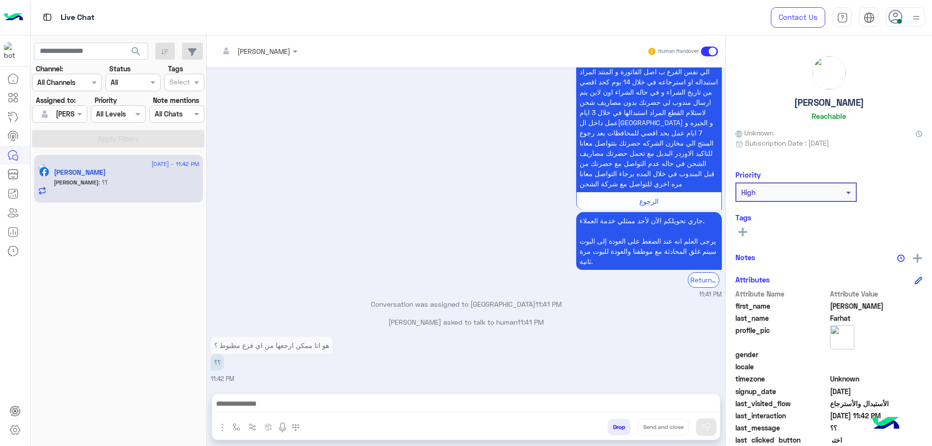
click at [311, 394] on div at bounding box center [465, 406] width 507 height 24
click at [311, 398] on textarea at bounding box center [465, 404] width 507 height 15
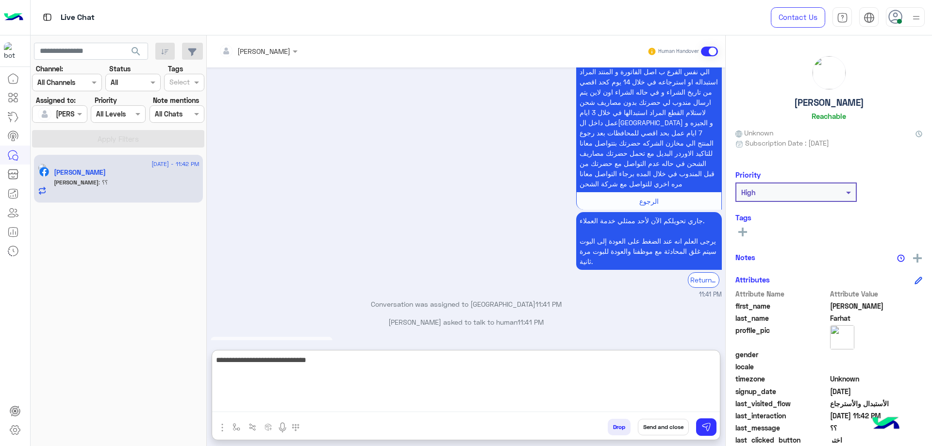
type textarea "**********"
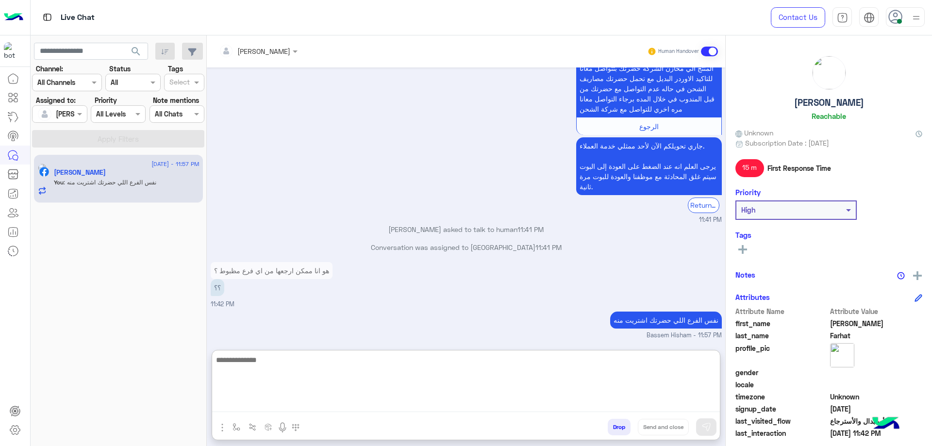
scroll to position [708, 0]
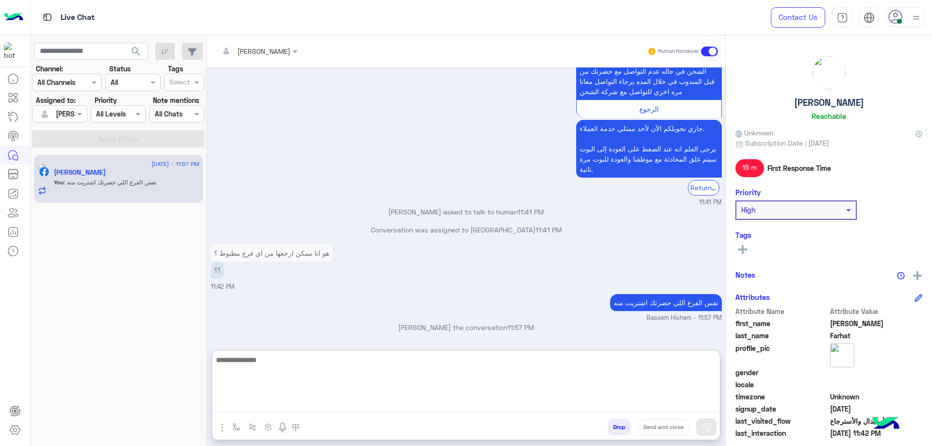
click at [608, 426] on button "Drop" at bounding box center [618, 427] width 23 height 16
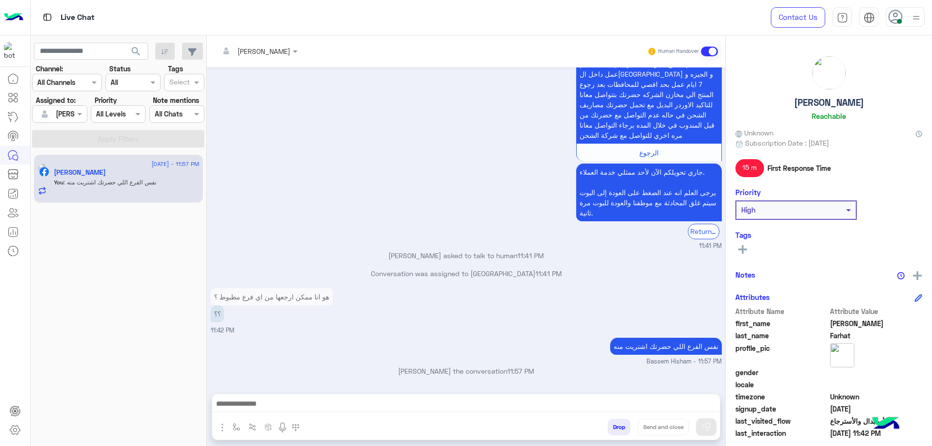
scroll to position [664, 0]
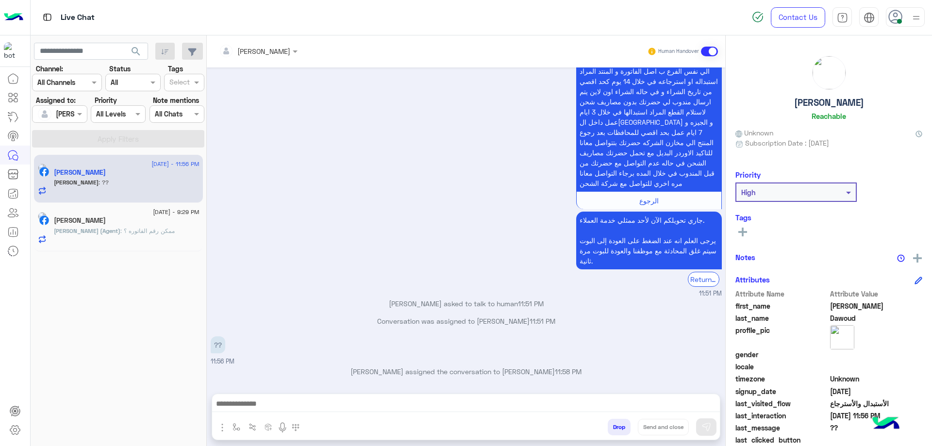
scroll to position [178, 0]
click at [306, 401] on textarea at bounding box center [465, 404] width 507 height 15
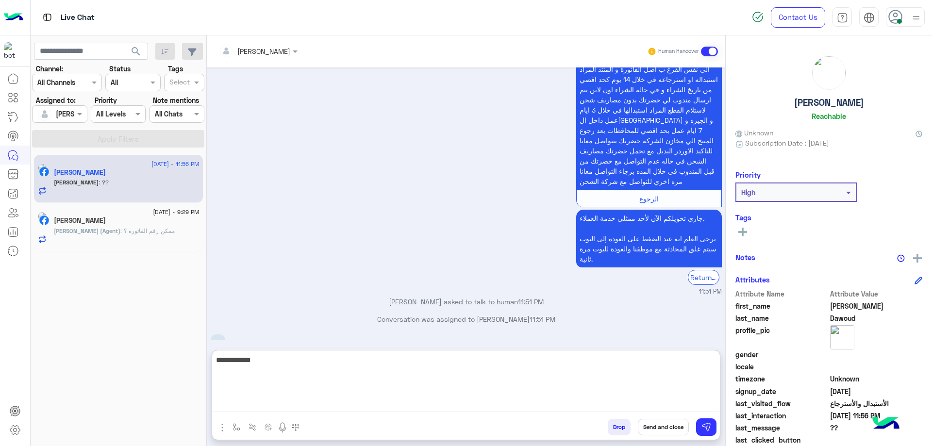
type textarea "**********"
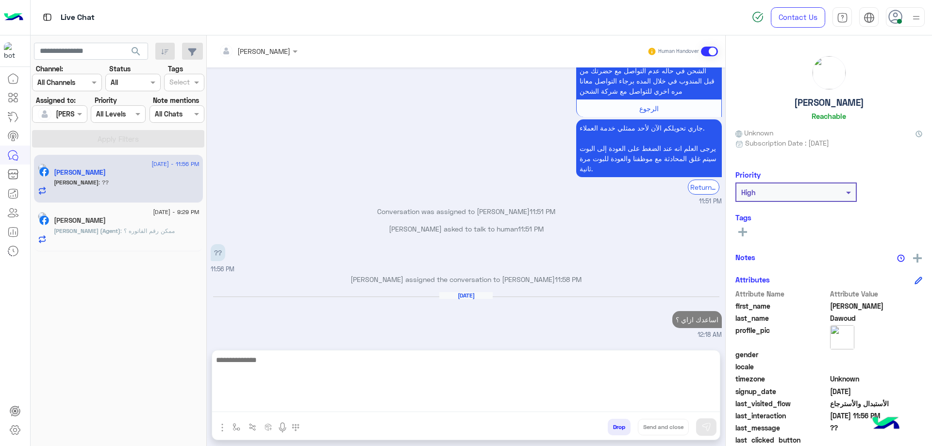
click at [89, 218] on h5 "Ezzat Makawy" at bounding box center [80, 220] width 52 height 8
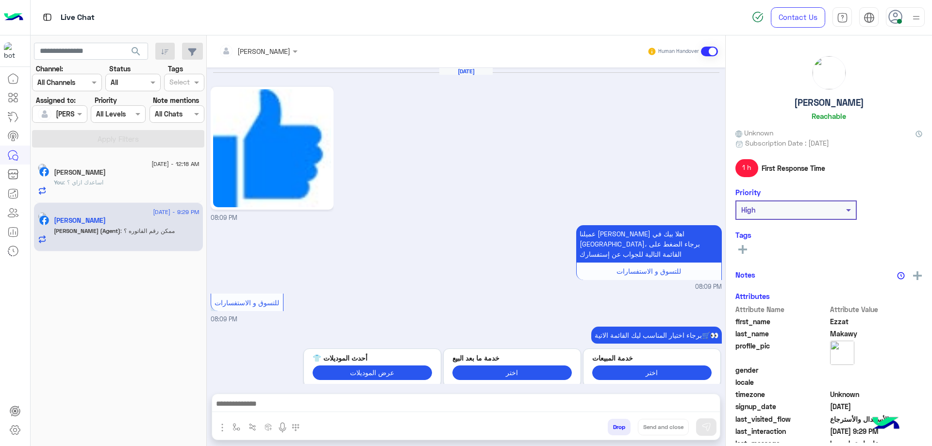
scroll to position [793, 0]
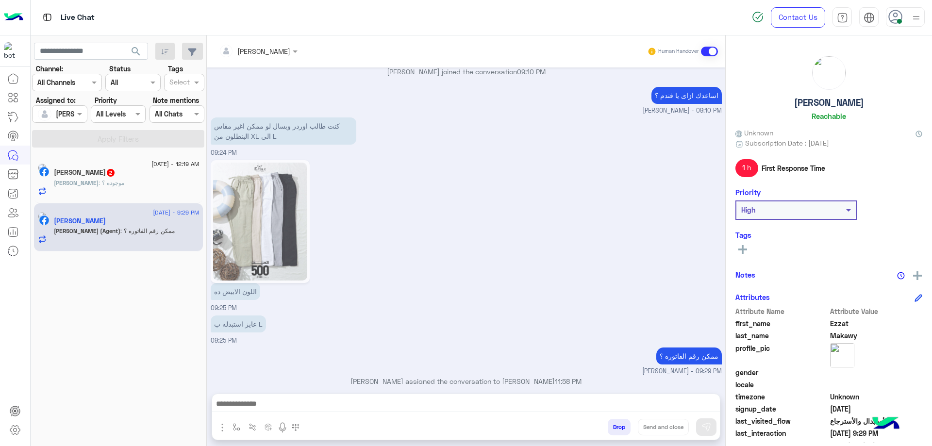
click at [115, 175] on h5 "Mohamed Dawoud 2" at bounding box center [85, 172] width 62 height 8
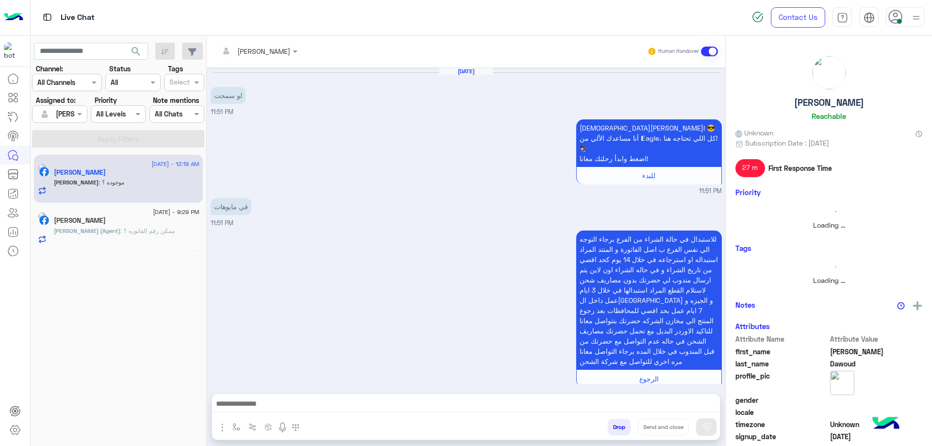
scroll to position [309, 0]
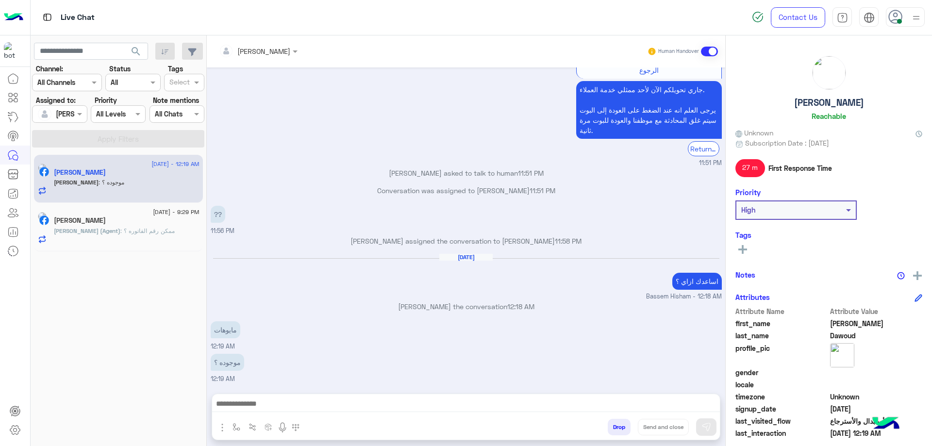
click at [814, 93] on div "Mohamed Dawoud Reachable" at bounding box center [828, 90] width 187 height 68
click at [813, 98] on h5 "Mohamed Dawoud" at bounding box center [829, 102] width 70 height 11
copy h5 "Mohamed Dawoud"
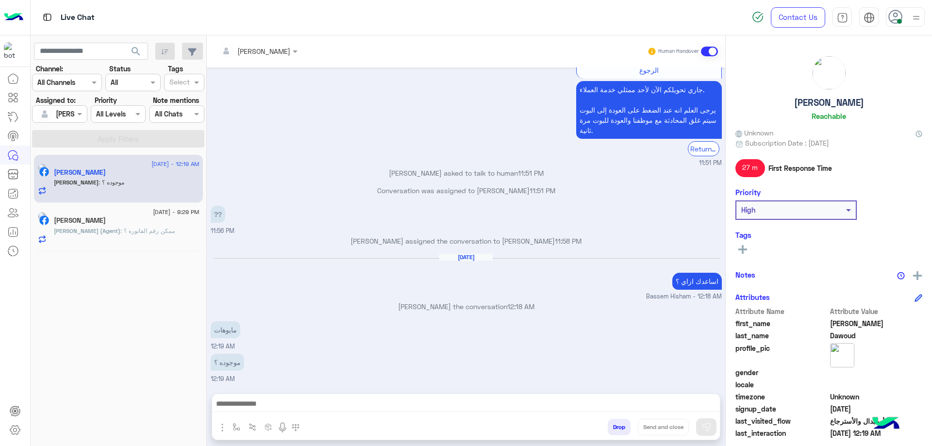
click at [304, 37] on div "Bassem Hisham Human Handover" at bounding box center [466, 51] width 518 height 32
click at [280, 49] on div at bounding box center [258, 50] width 88 height 11
click at [281, 117] on div "[PERSON_NAME]" at bounding box center [274, 116] width 53 height 10
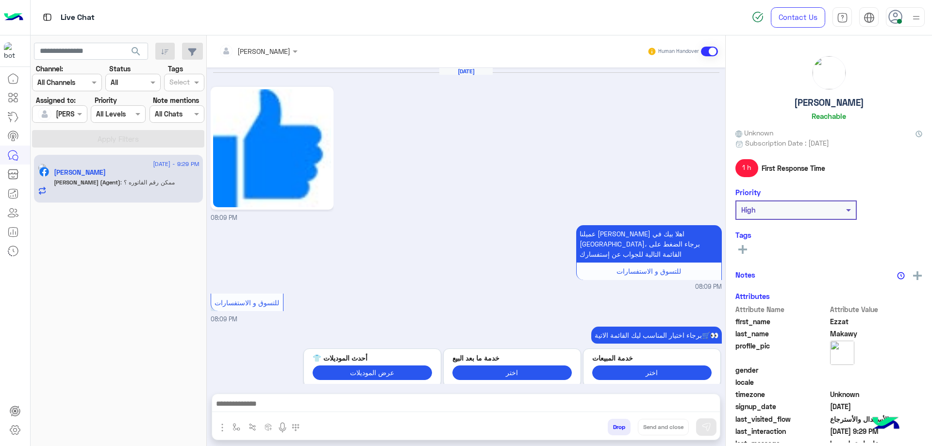
scroll to position [793, 0]
